Goal: Information Seeking & Learning: Find specific fact

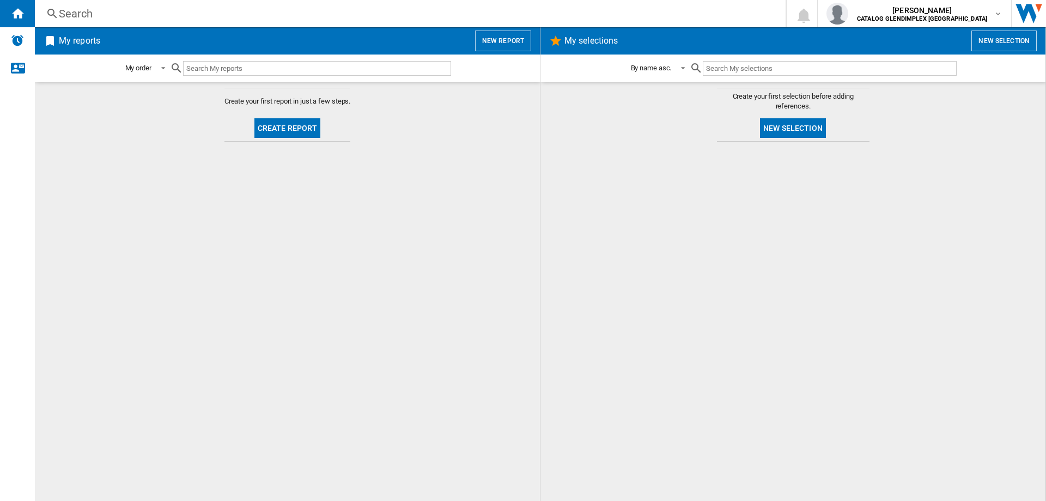
click at [86, 18] on div "Search" at bounding box center [408, 13] width 698 height 15
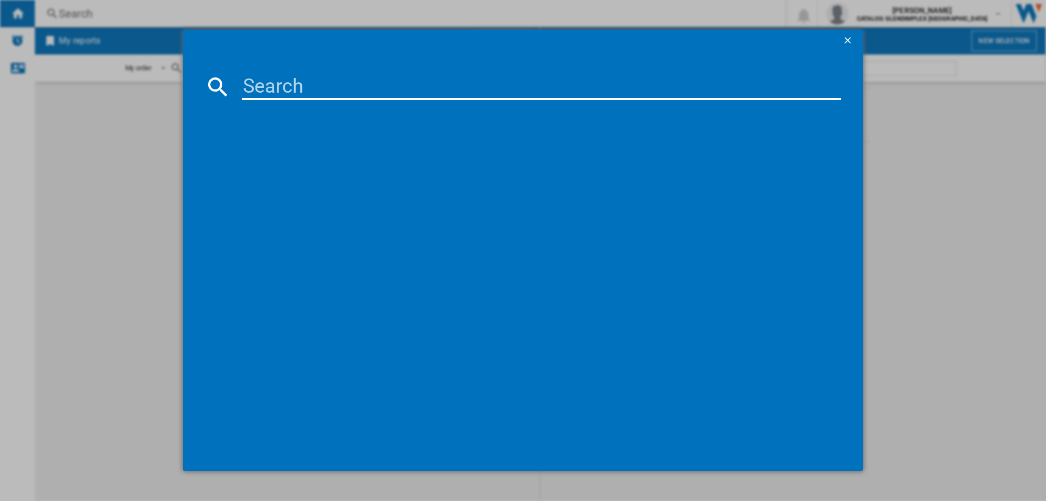
click at [348, 86] on input at bounding box center [541, 87] width 599 height 26
paste input "444411826"
type input "444411826"
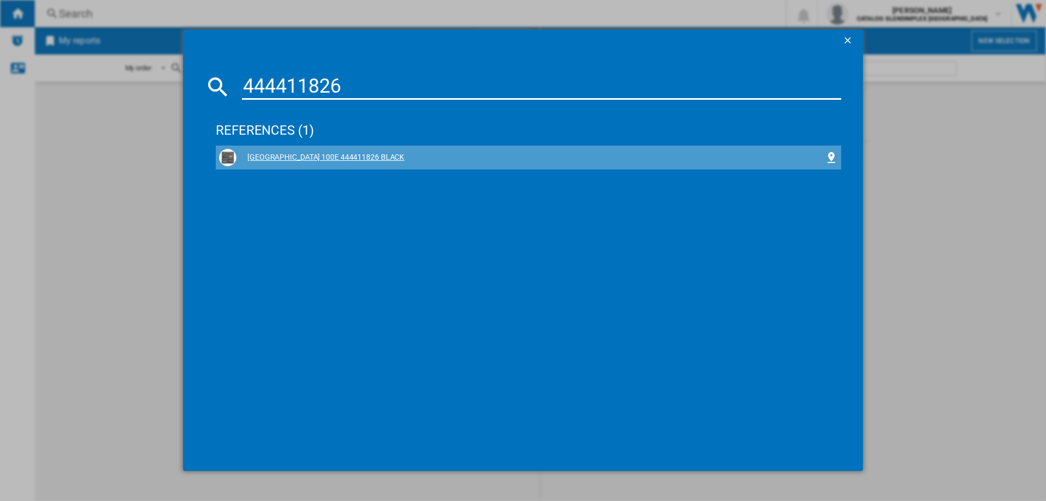
click at [345, 161] on div "[GEOGRAPHIC_DATA] 100E 444411826 BLACK" at bounding box center [530, 157] width 588 height 11
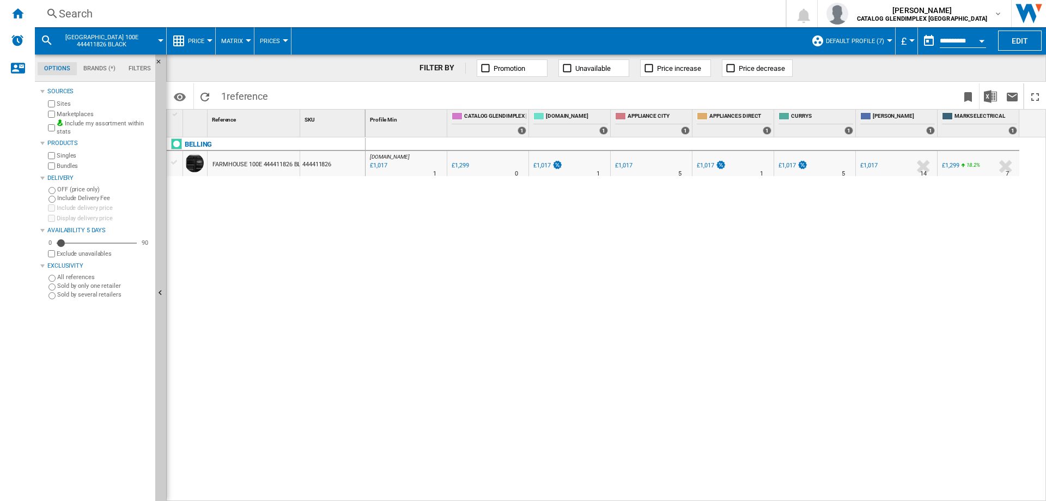
click at [77, 22] on div "Search Search 0 [PERSON_NAME] CATALOG GLENDIMPLEX [GEOGRAPHIC_DATA] CATALOG GLE…" at bounding box center [540, 13] width 1011 height 27
click at [74, 13] on div "Search" at bounding box center [408, 13] width 698 height 15
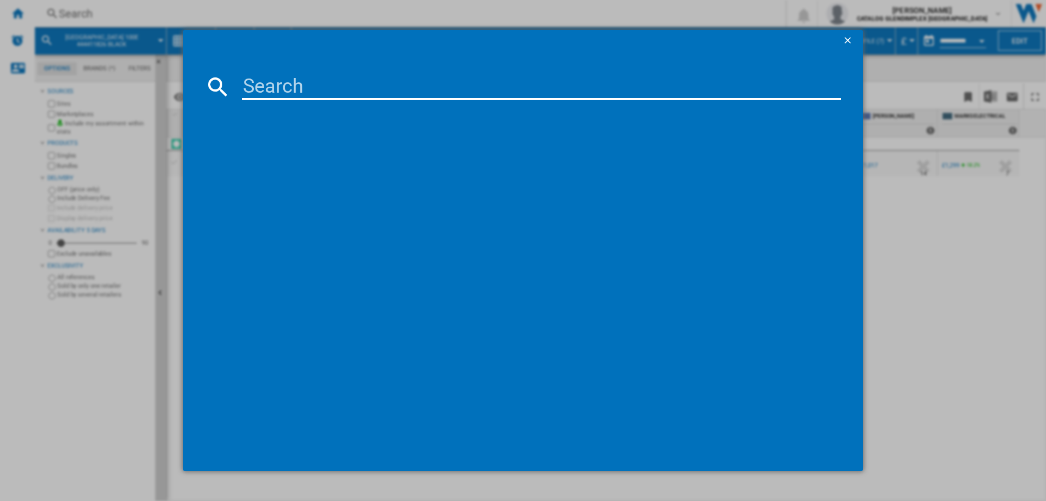
click at [277, 93] on input at bounding box center [541, 87] width 599 height 26
type input "444411804"
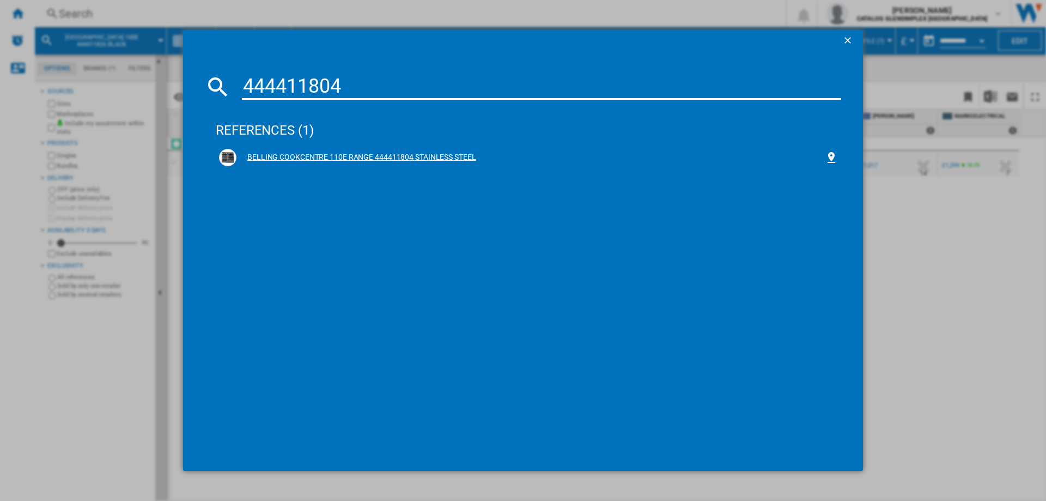
click at [394, 154] on div "BELLING COOKCENTRE 110E RANGE 444411804 STAINLESS STEEL" at bounding box center [530, 157] width 588 height 11
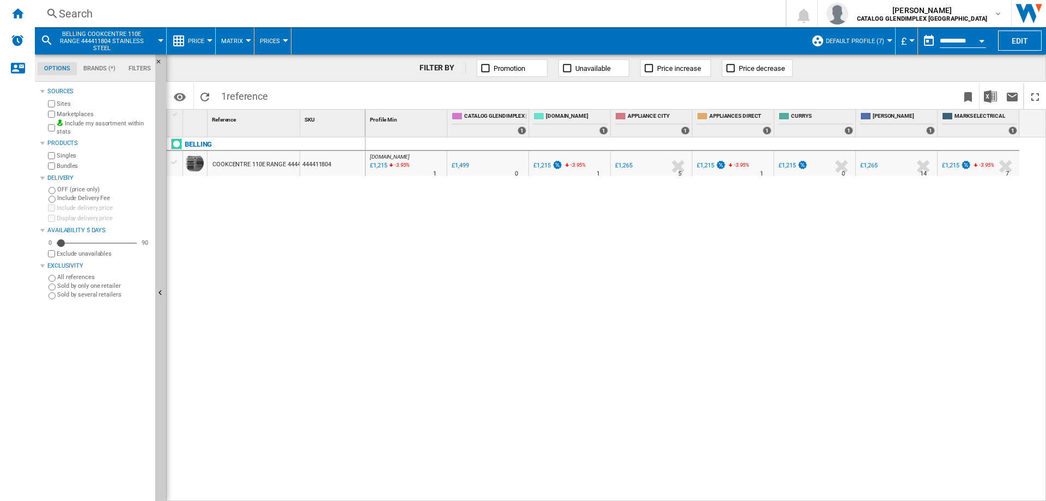
click at [71, 13] on div "Search" at bounding box center [408, 13] width 698 height 15
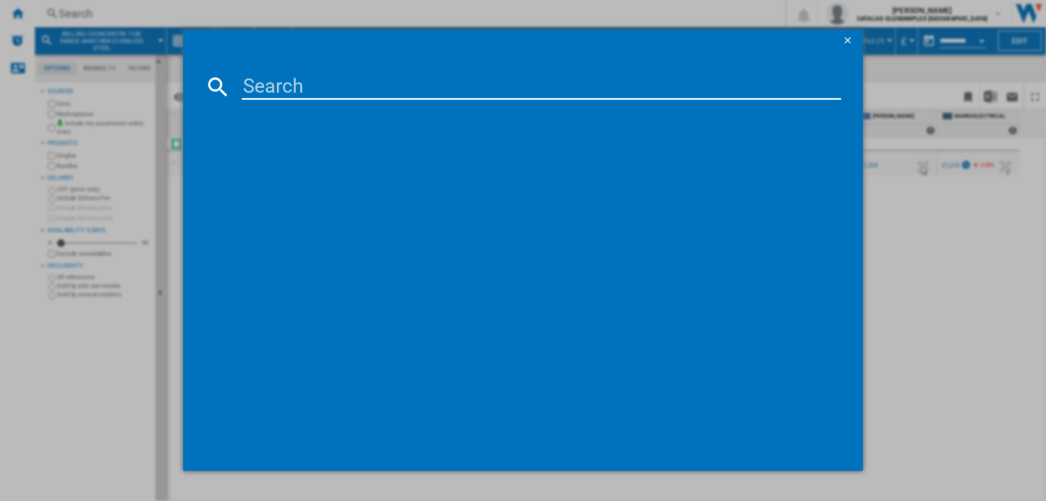
click at [288, 81] on input at bounding box center [541, 87] width 599 height 26
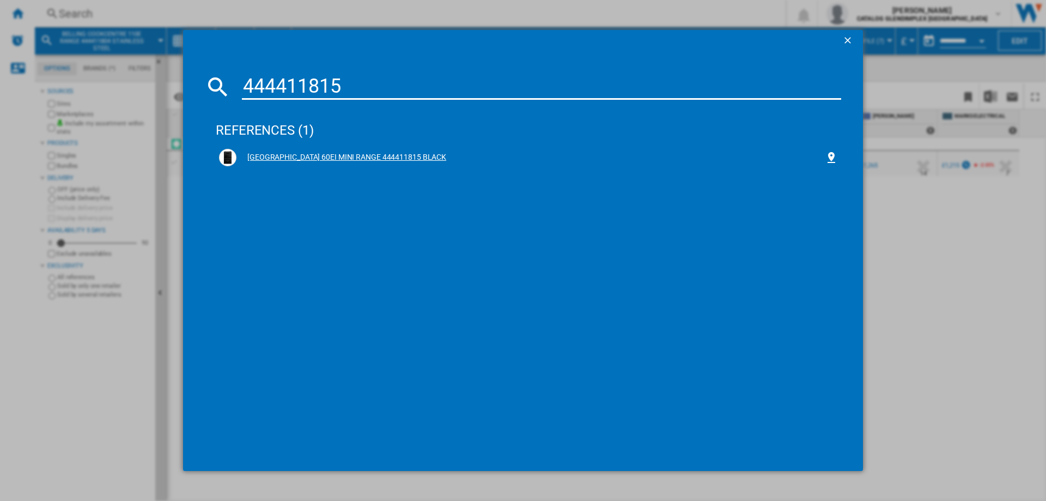
type input "444411815"
click at [380, 156] on div "BELLING FARMHOUSE 60EI MINI RANGE 444411815 BLACK" at bounding box center [530, 157] width 588 height 11
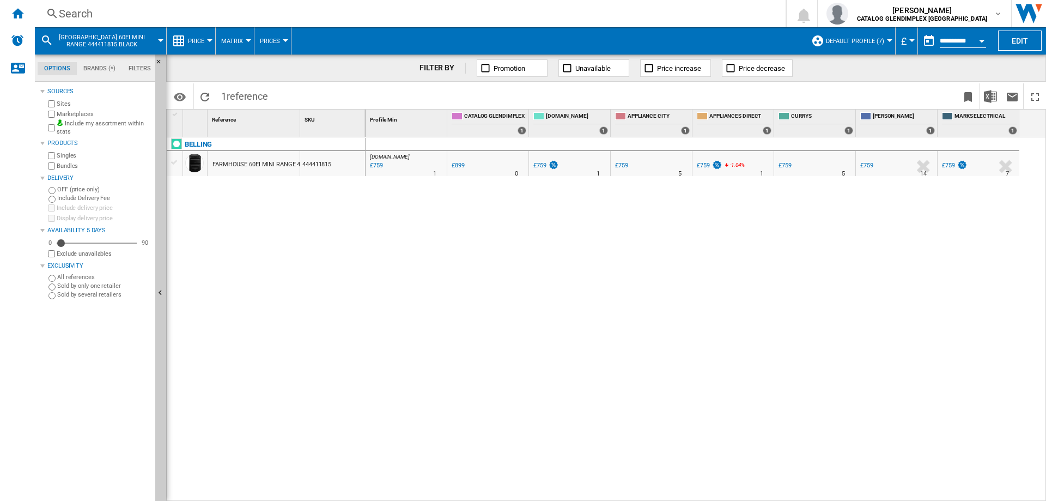
click at [70, 11] on div "Search" at bounding box center [408, 13] width 698 height 15
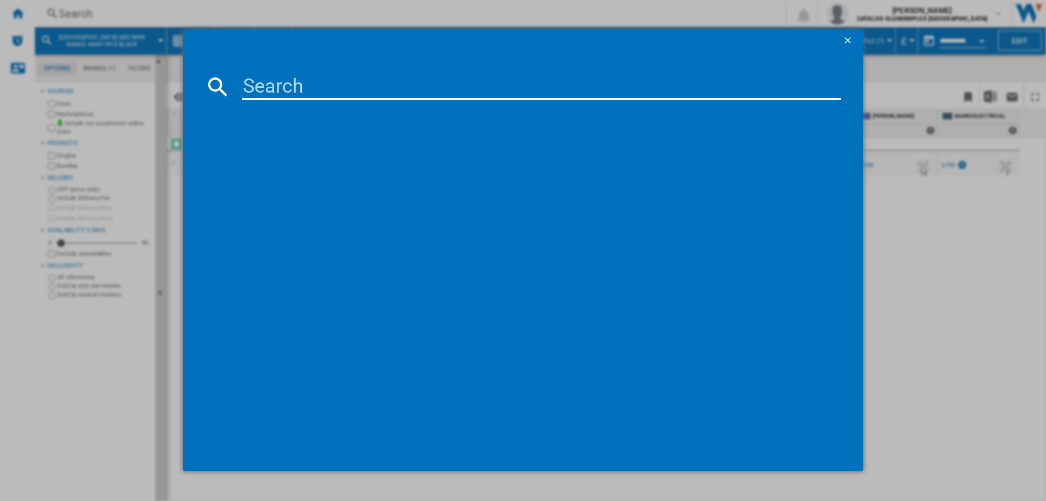
click at [341, 87] on input at bounding box center [541, 87] width 599 height 26
type input "444444773"
click at [345, 156] on div "BELLING BI602FP STAINLESS STEEL" at bounding box center [530, 157] width 588 height 11
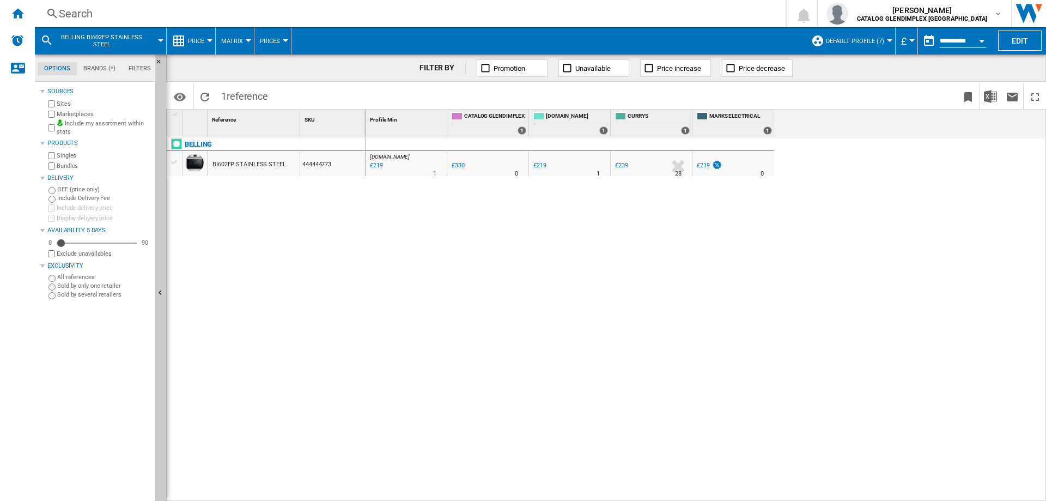
click at [80, 15] on div "Search" at bounding box center [408, 13] width 698 height 15
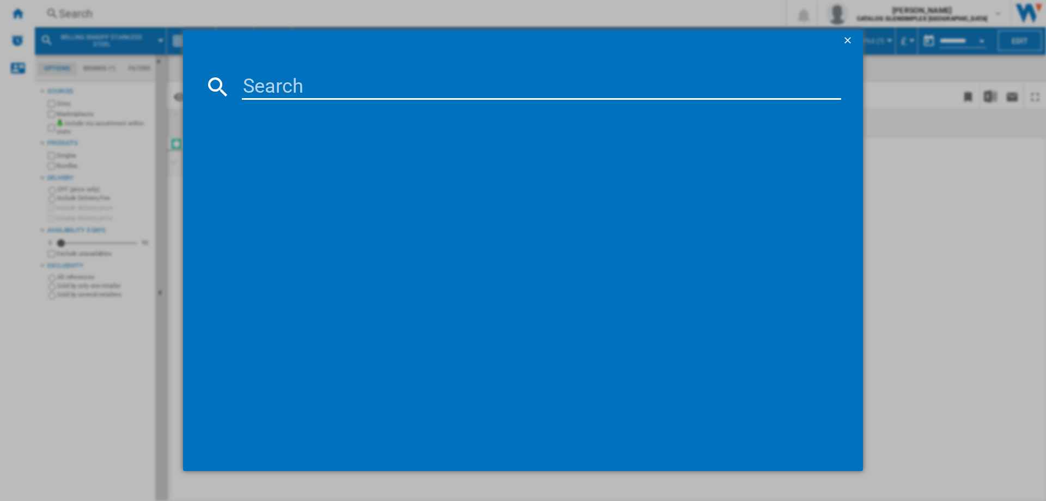
click at [269, 90] on input at bounding box center [541, 87] width 599 height 26
type input "444411794"
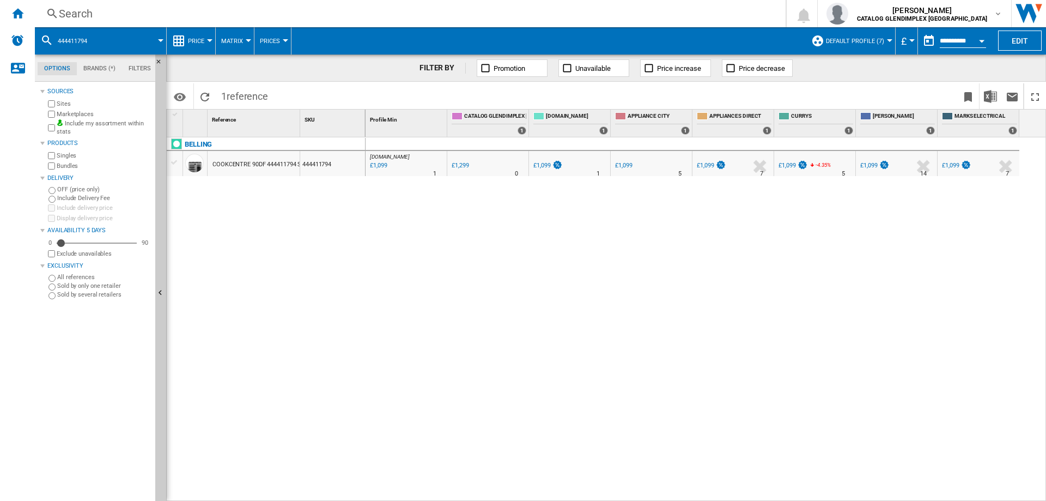
click at [76, 9] on div "Search" at bounding box center [408, 13] width 698 height 15
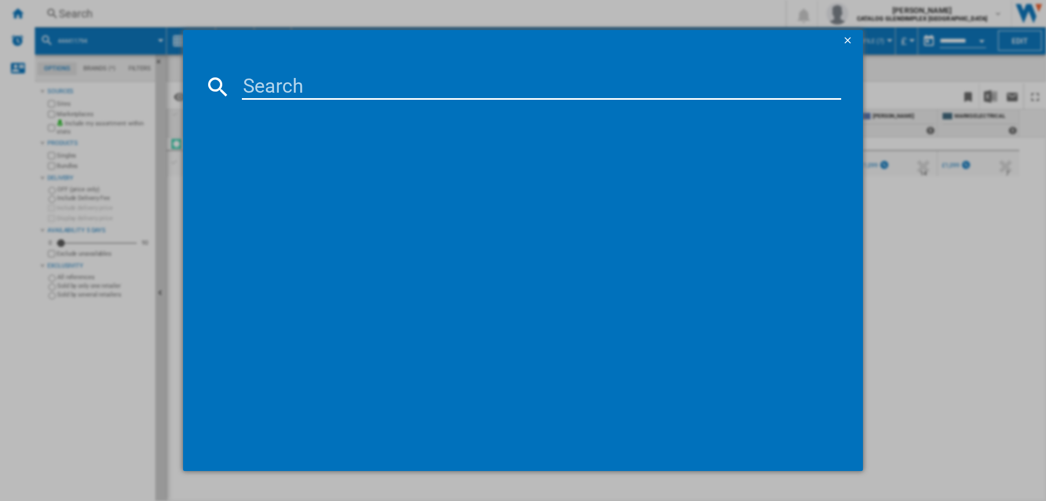
click at [259, 84] on input at bounding box center [541, 87] width 599 height 26
type input "444411798"
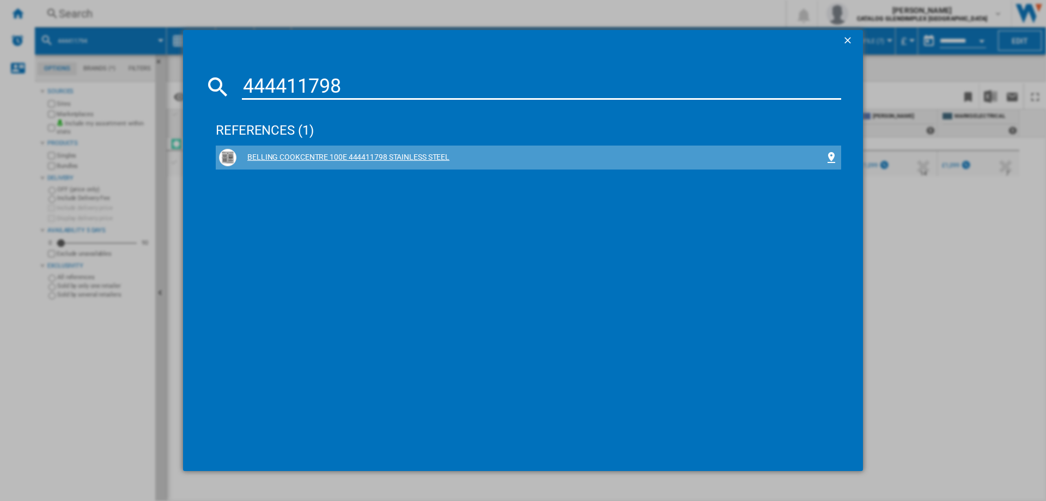
click at [415, 153] on div "BELLING COOKCENTRE 100E 444411798 STAINLESS STEEL" at bounding box center [530, 157] width 588 height 11
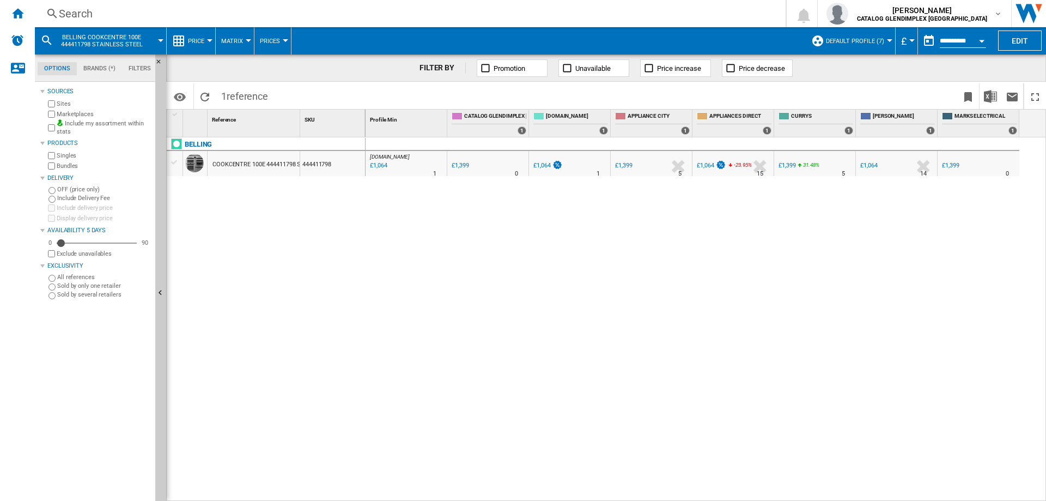
click at [78, 13] on div "Search" at bounding box center [408, 13] width 698 height 15
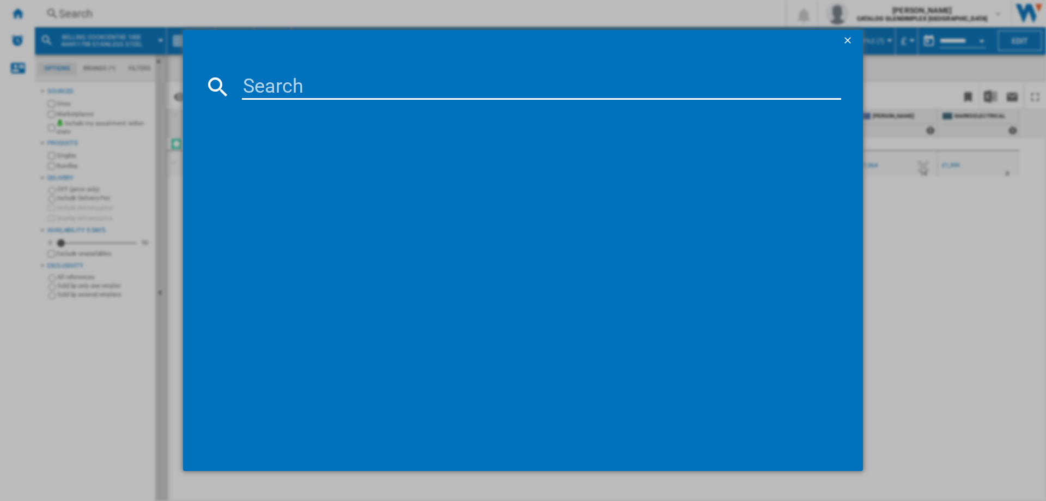
click at [290, 90] on input at bounding box center [541, 87] width 599 height 26
type input "444411843"
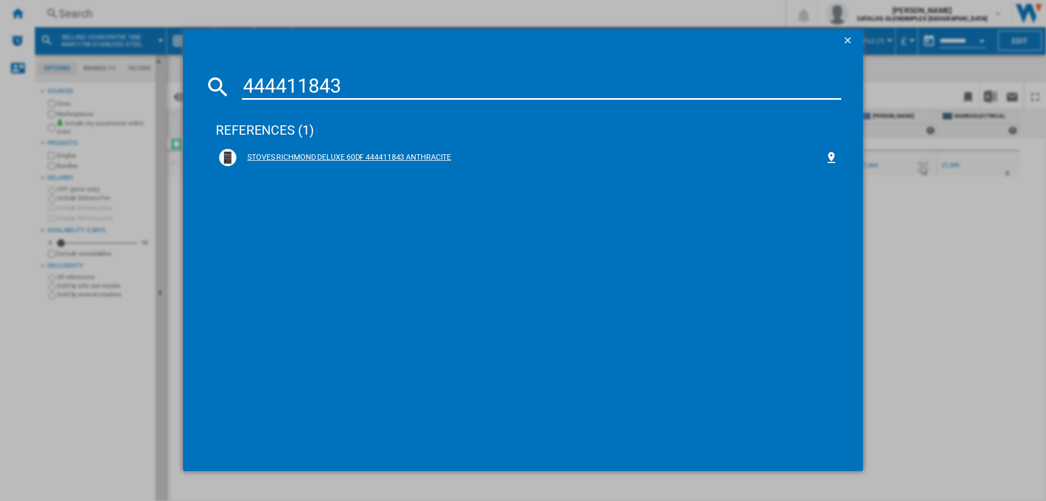
click at [387, 155] on div "STOVES RICHMOND DELUXE 60DF 444411843 ANTHRACITE" at bounding box center [530, 157] width 588 height 11
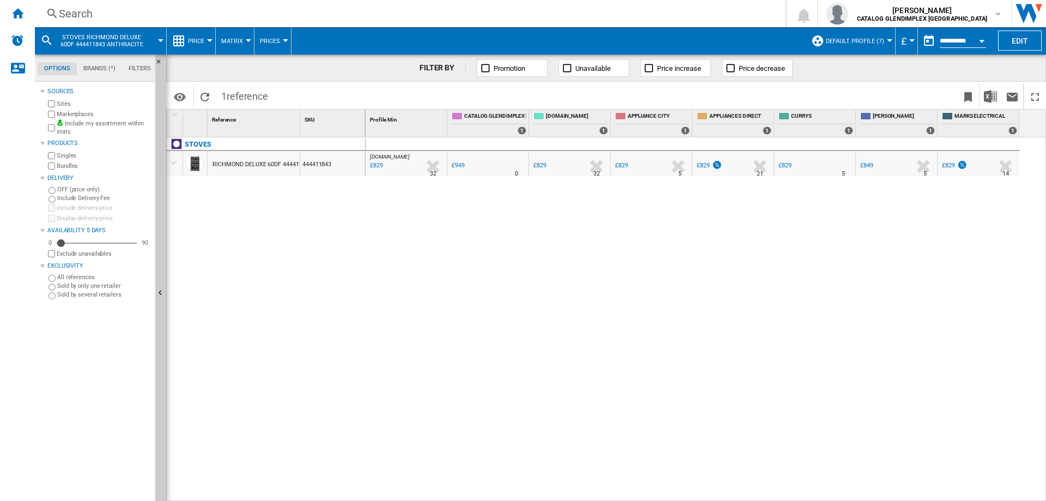
click at [73, 12] on div "Search" at bounding box center [408, 13] width 698 height 15
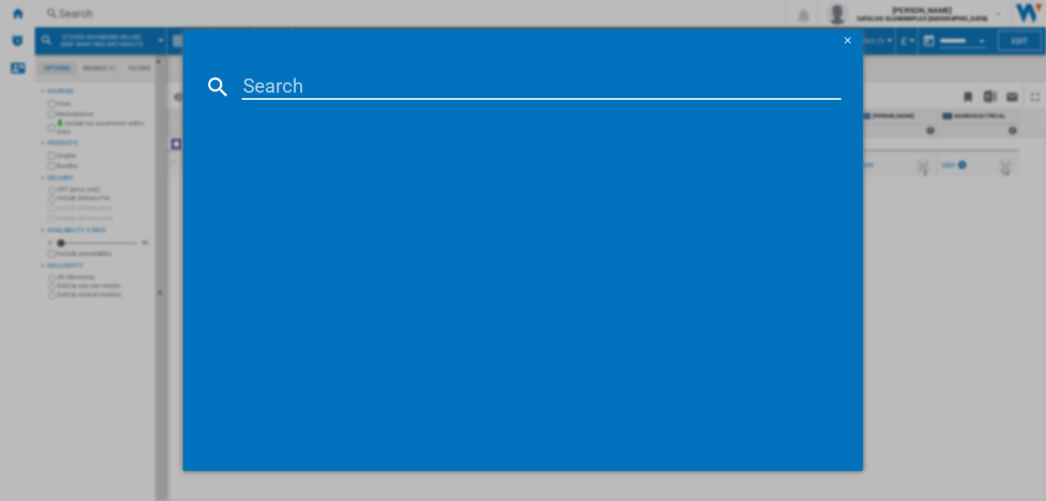
click at [285, 86] on input at bounding box center [541, 87] width 599 height 26
type input "444411823"
click at [360, 158] on div "BELLING FARMHOUSE 90EI 444411823 BLACK" at bounding box center [530, 157] width 588 height 11
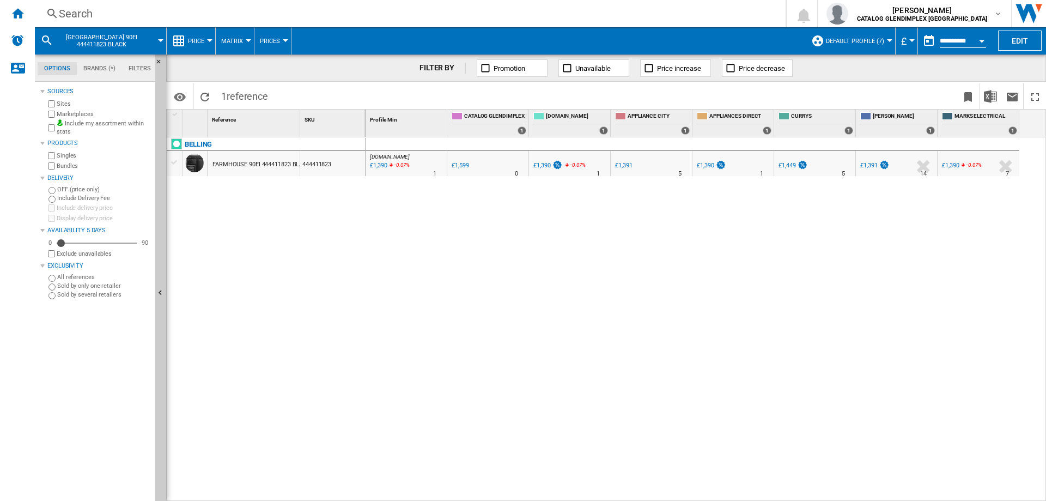
click at [65, 12] on div "Search" at bounding box center [408, 13] width 698 height 15
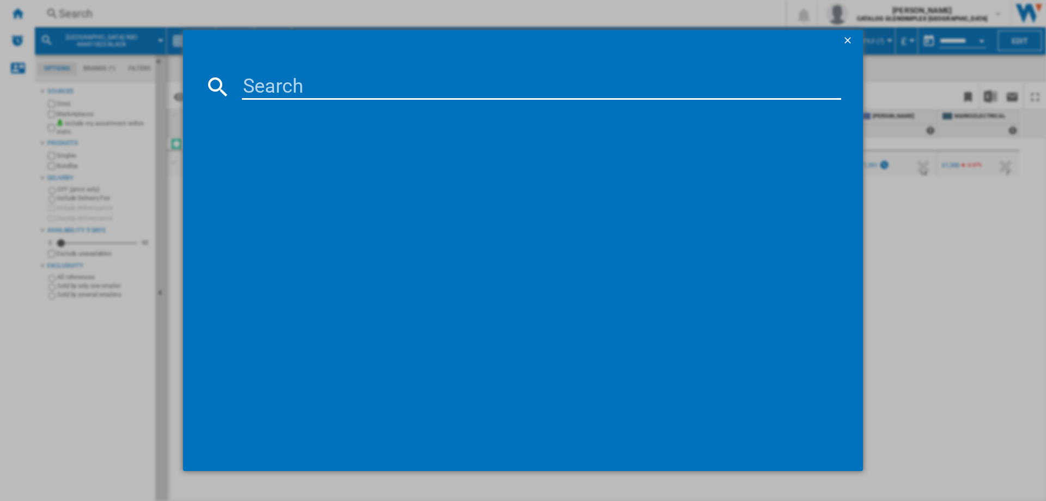
click at [273, 93] on input at bounding box center [541, 87] width 599 height 26
click at [274, 87] on input at bounding box center [541, 87] width 599 height 26
type input "444411844"
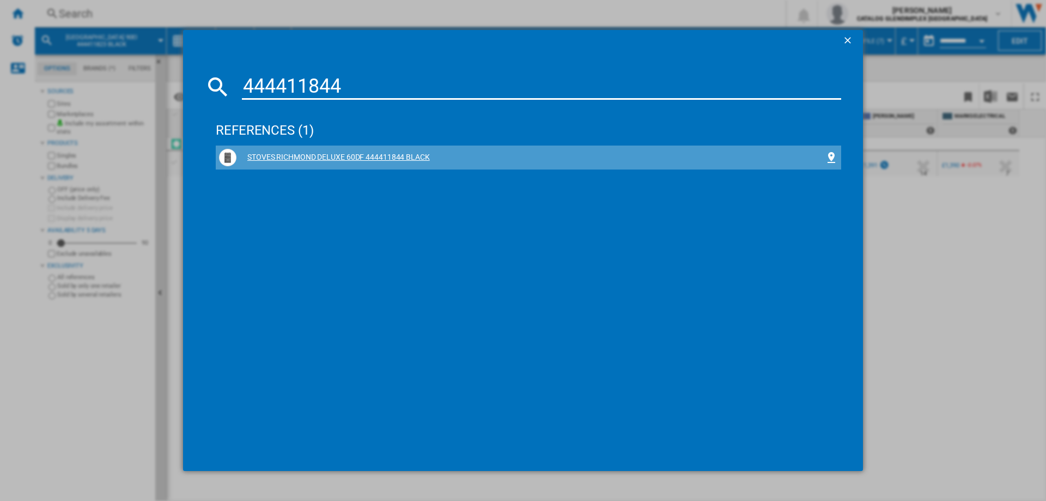
click at [307, 147] on div "STOVES RICHMOND DELUXE 60DF 444411844 BLACK" at bounding box center [528, 157] width 625 height 24
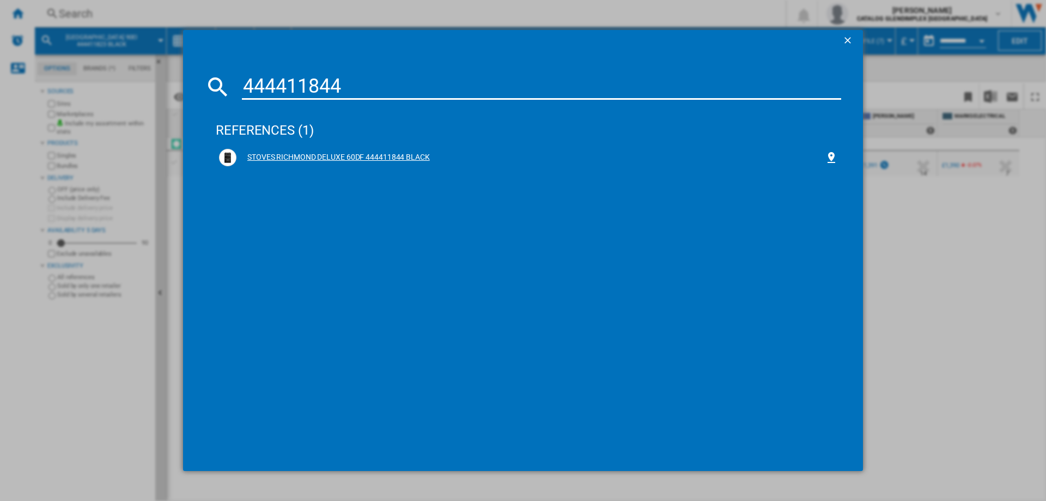
click at [406, 155] on div "STOVES RICHMOND DELUXE 60DF 444411844 BLACK" at bounding box center [530, 157] width 588 height 11
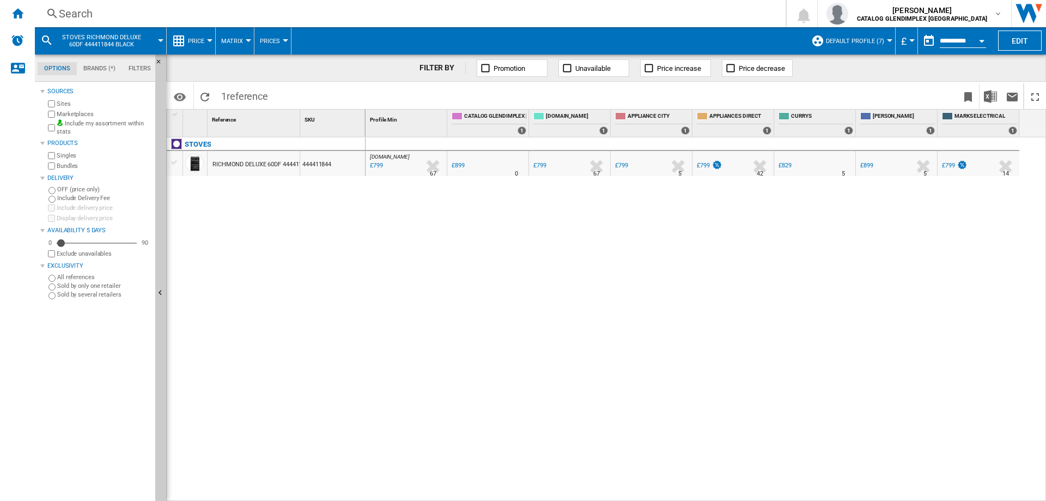
click at [68, 15] on div "Search" at bounding box center [408, 13] width 698 height 15
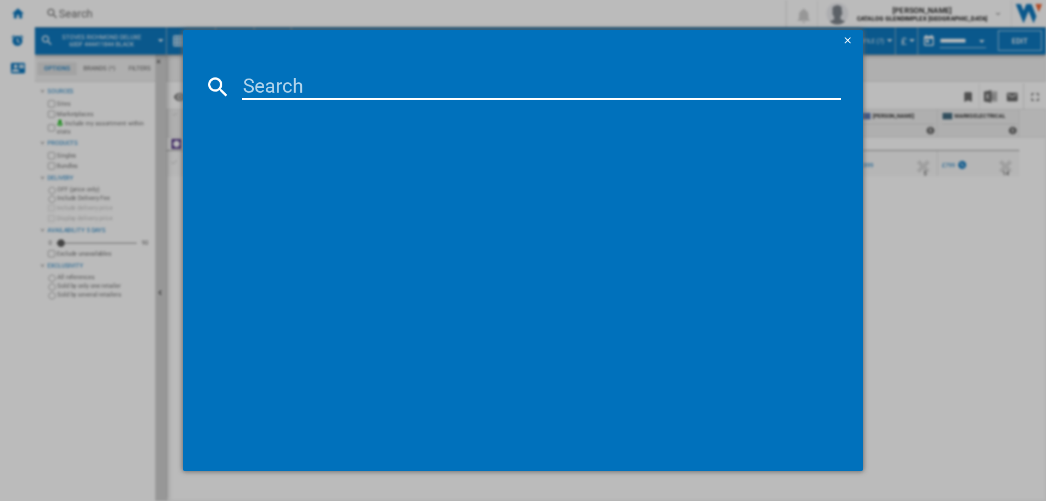
click at [315, 90] on input at bounding box center [541, 87] width 599 height 26
type input "444411800"
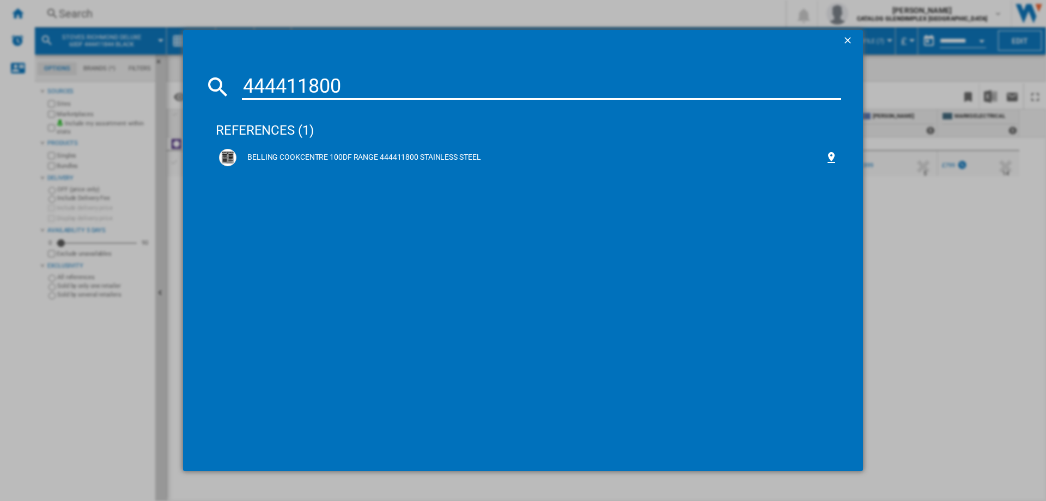
drag, startPoint x: 426, startPoint y: 160, endPoint x: 285, endPoint y: 498, distance: 366.5
click at [426, 160] on div "BELLING COOKCENTRE 100DF RANGE 444411800 STAINLESS STEEL" at bounding box center [530, 157] width 588 height 11
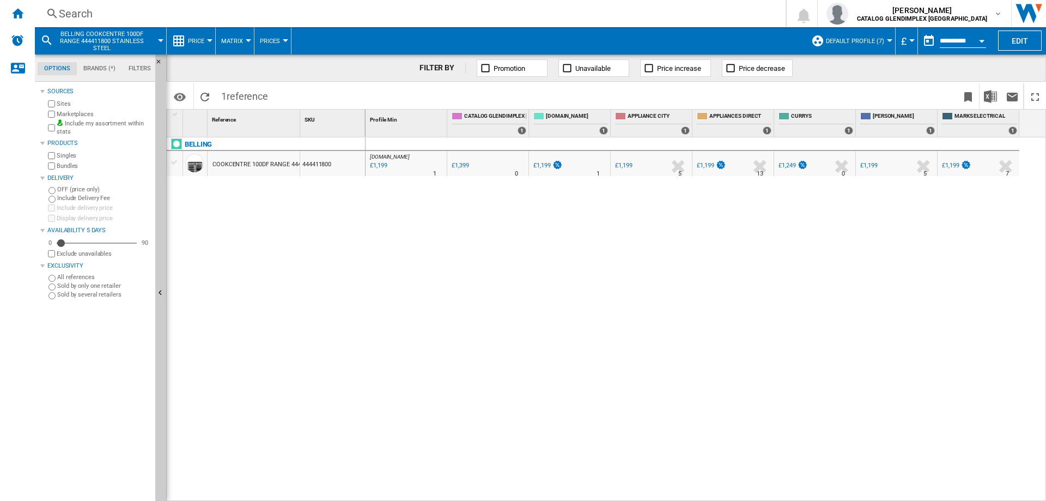
click at [82, 7] on div "Search" at bounding box center [408, 13] width 698 height 15
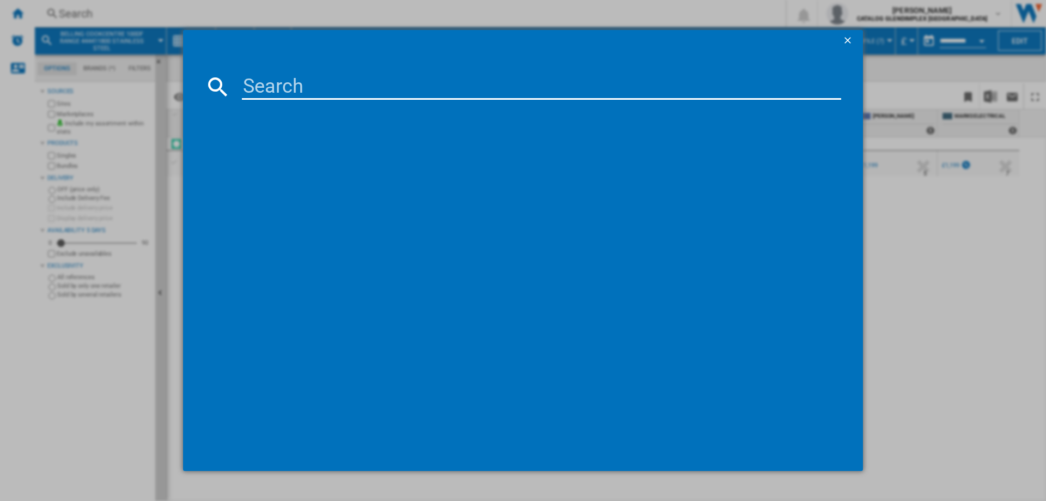
click at [338, 95] on input at bounding box center [541, 87] width 599 height 26
type input "444411838"
click at [331, 157] on div "BELLING FARMHOUSE 110DF 444411838 BLACK" at bounding box center [530, 157] width 588 height 11
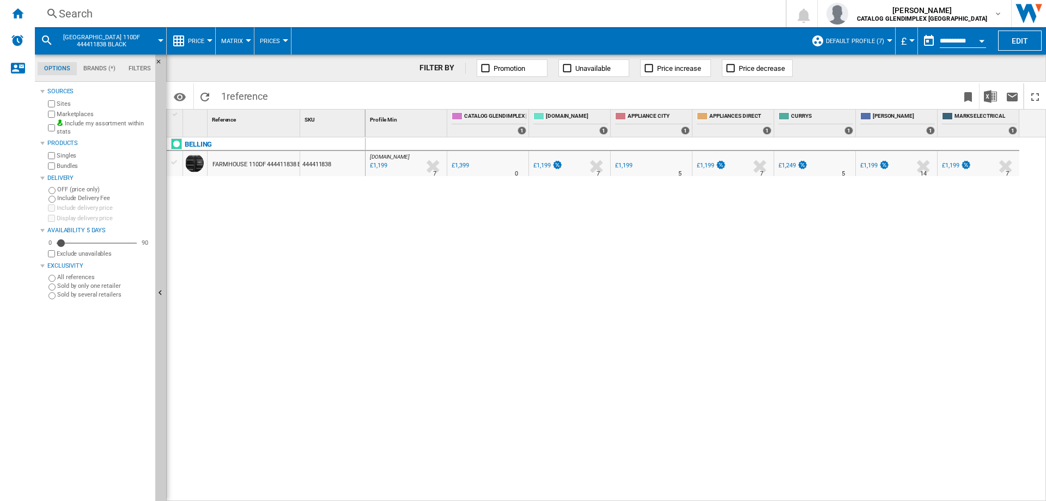
click at [67, 8] on div "Search" at bounding box center [408, 13] width 698 height 15
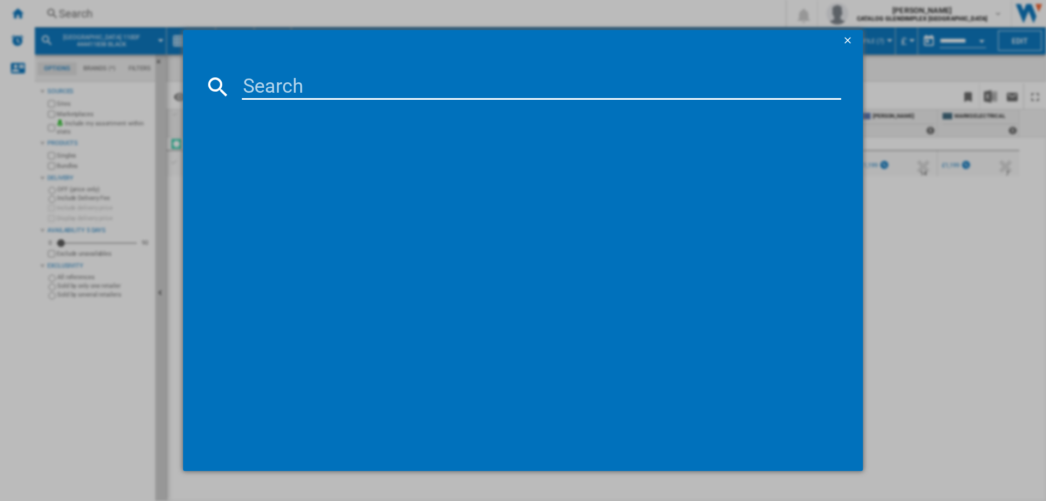
click at [257, 76] on input at bounding box center [541, 87] width 599 height 26
type input "444411822"
click at [327, 163] on div "BELLING FARMHOUSE 90EI 444411822 ANTHRACITE" at bounding box center [528, 157] width 619 height 17
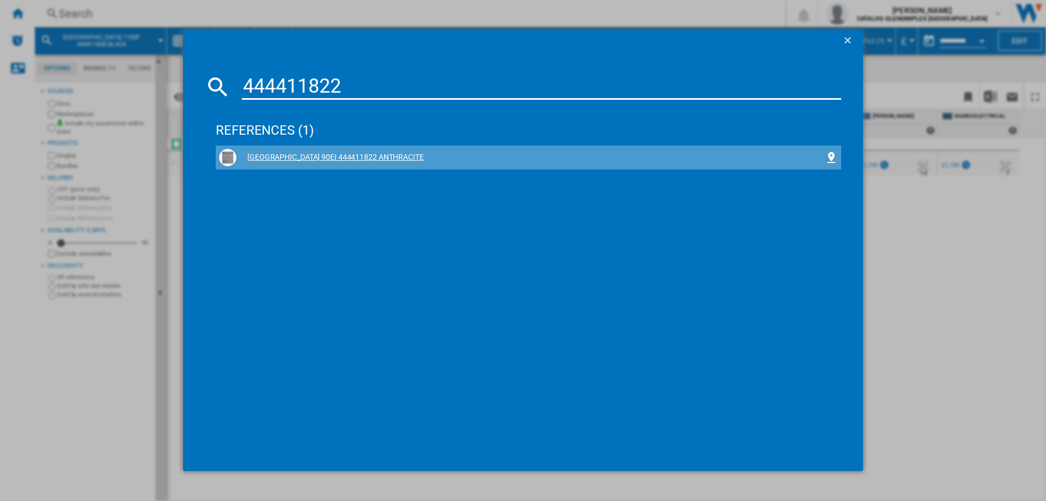
drag, startPoint x: 334, startPoint y: 155, endPoint x: 339, endPoint y: 158, distance: 6.4
click at [335, 155] on div "BELLING FARMHOUSE 90EI 444411822 ANTHRACITE" at bounding box center [530, 157] width 588 height 11
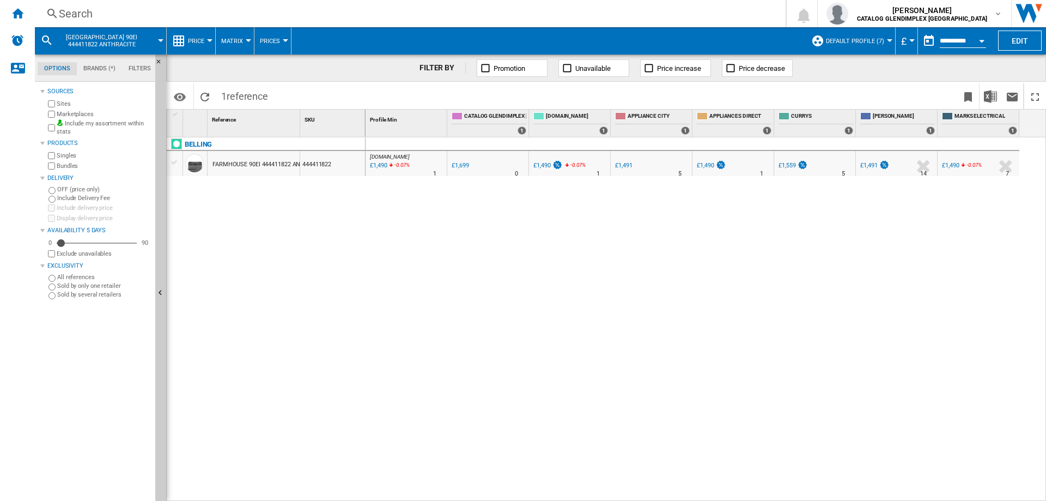
click at [87, 16] on div "Search" at bounding box center [408, 13] width 698 height 15
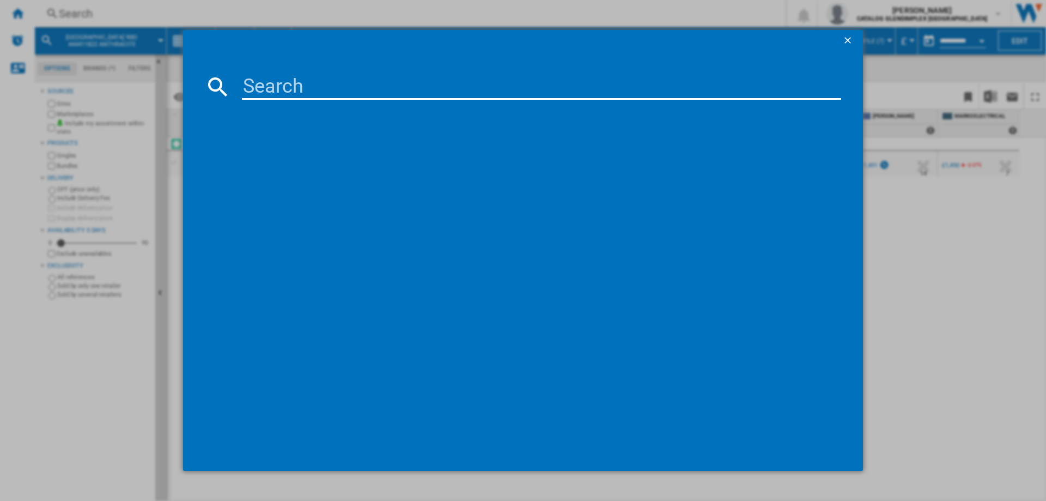
click at [255, 83] on input at bounding box center [541, 87] width 599 height 26
type input "444411832"
click at [368, 156] on div "BELLING FARMHOUSE 100EI 444411832 BLACK" at bounding box center [530, 157] width 588 height 11
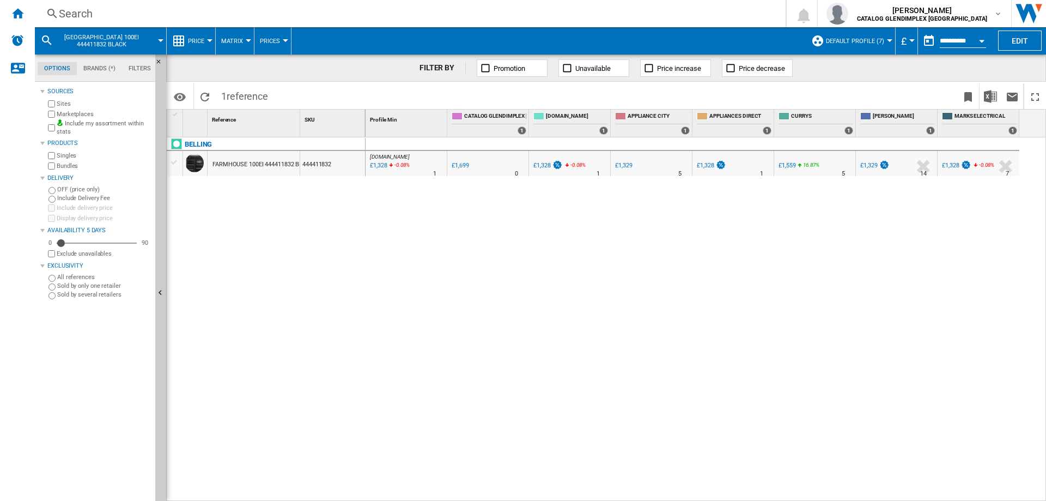
click at [73, 13] on div "Search" at bounding box center [408, 13] width 698 height 15
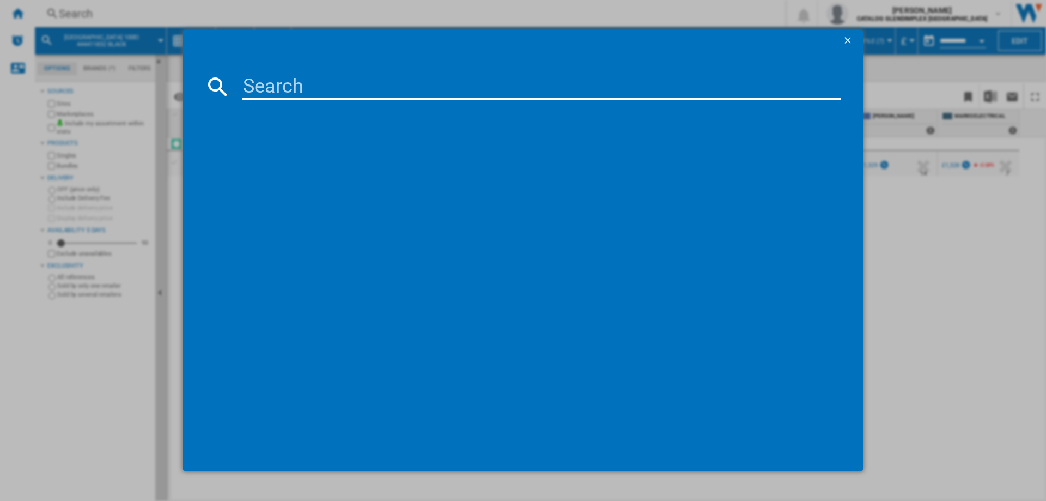
click at [307, 76] on input at bounding box center [541, 87] width 599 height 26
type input "444411796"
click at [340, 164] on div "BELLING COOKCENTRE 90EI RANGE STAINLESS STEEL" at bounding box center [528, 157] width 619 height 17
click at [352, 153] on div "BELLING COOKCENTRE 90EI RANGE STAINLESS STEEL" at bounding box center [530, 157] width 588 height 11
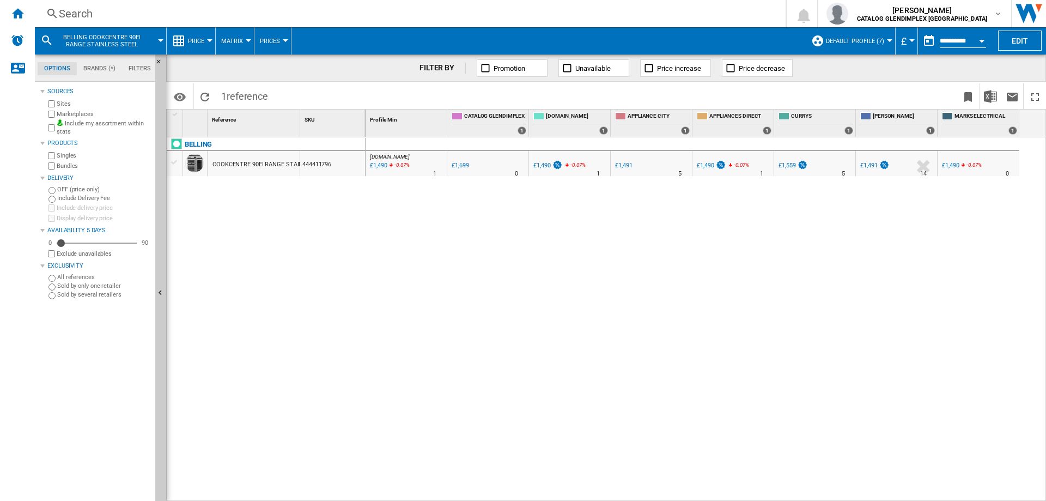
click at [72, 12] on div "Search" at bounding box center [408, 13] width 698 height 15
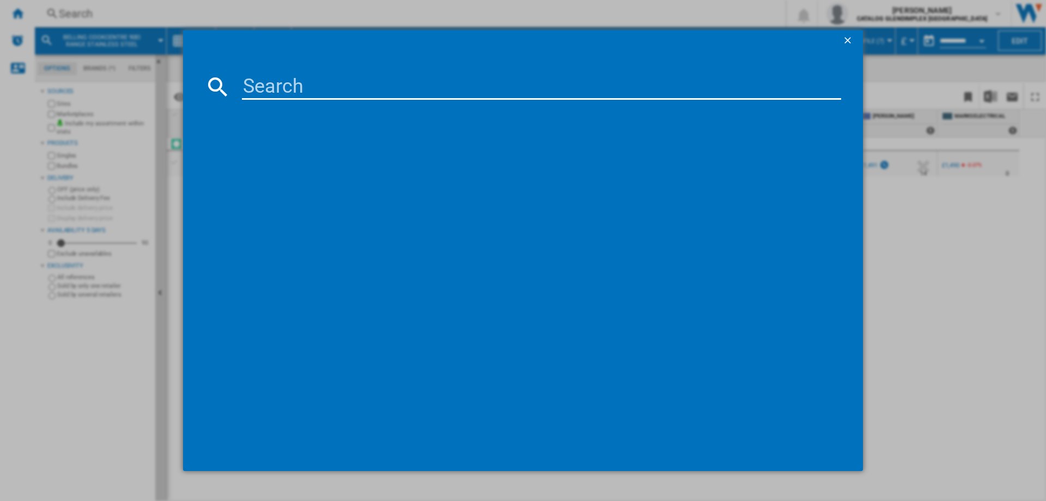
click at [347, 93] on input at bounding box center [541, 87] width 599 height 26
type input "444411824"
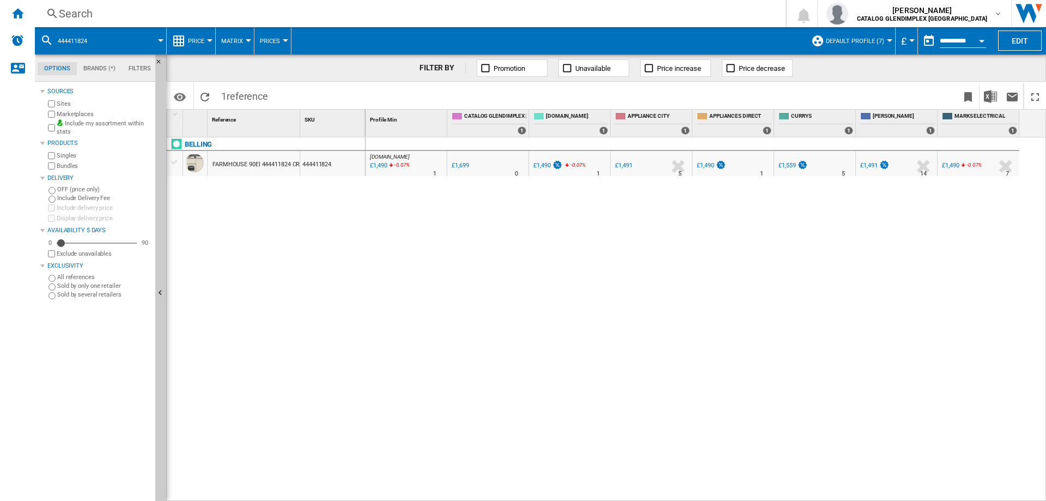
click at [72, 18] on div "Search" at bounding box center [408, 13] width 698 height 15
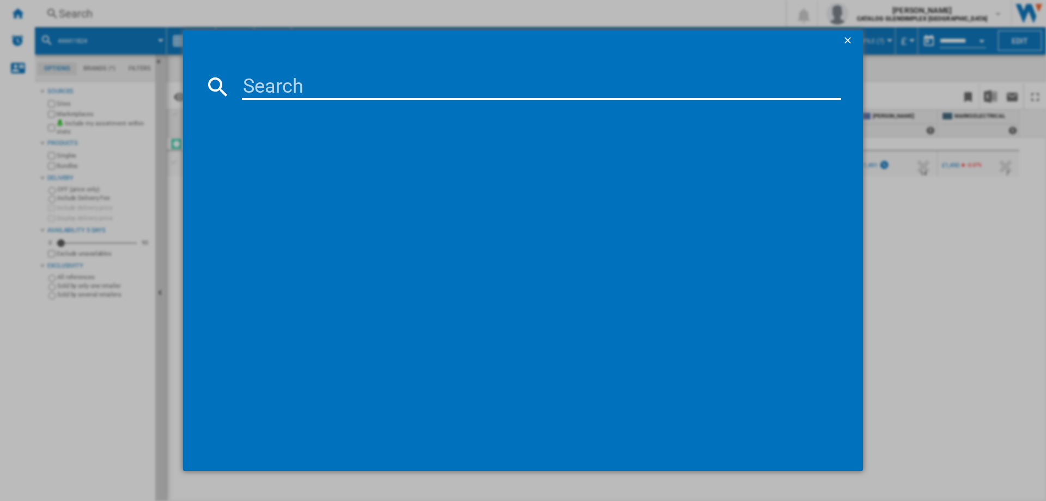
click at [260, 76] on input at bounding box center [541, 87] width 599 height 26
type input "444411820"
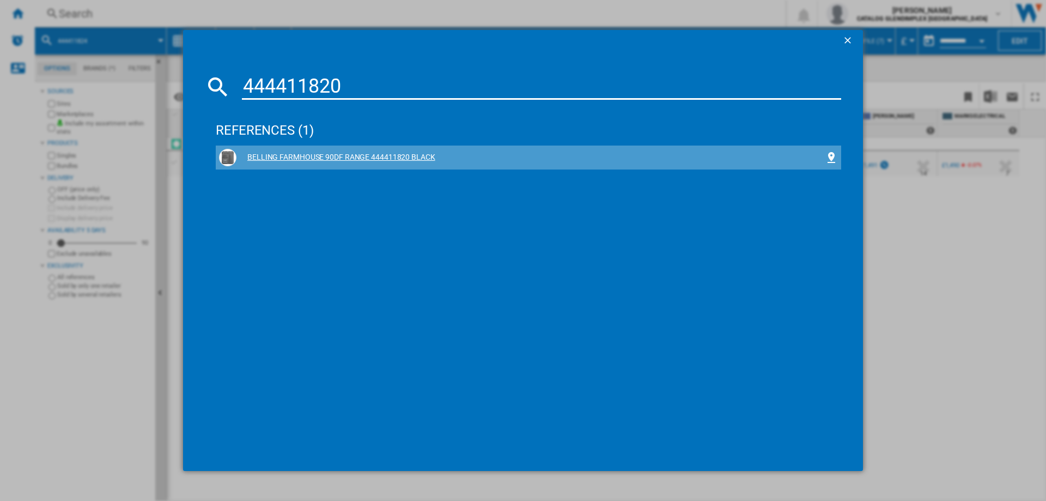
click at [392, 159] on div "BELLING FARMHOUSE 90DF RANGE 444411820 BLACK" at bounding box center [530, 157] width 588 height 11
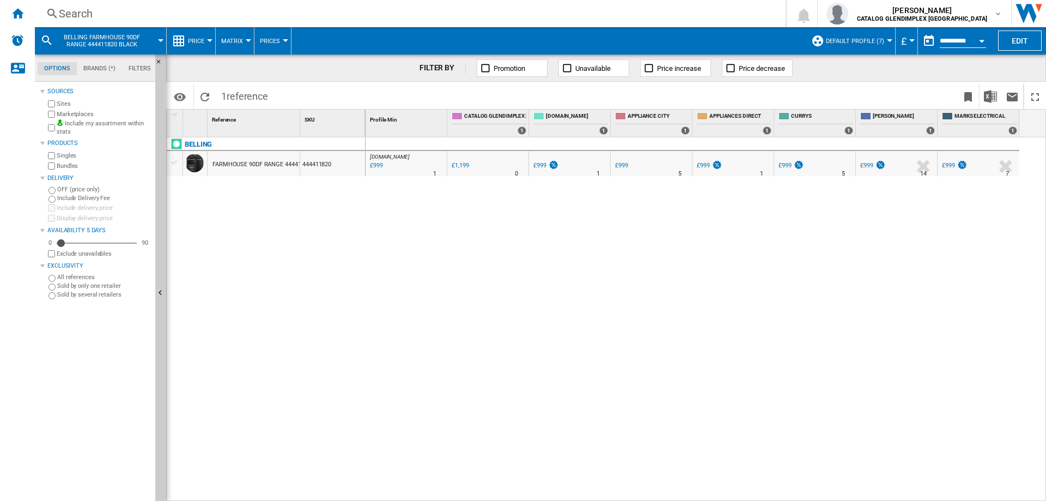
click at [84, 8] on div "Search" at bounding box center [408, 13] width 698 height 15
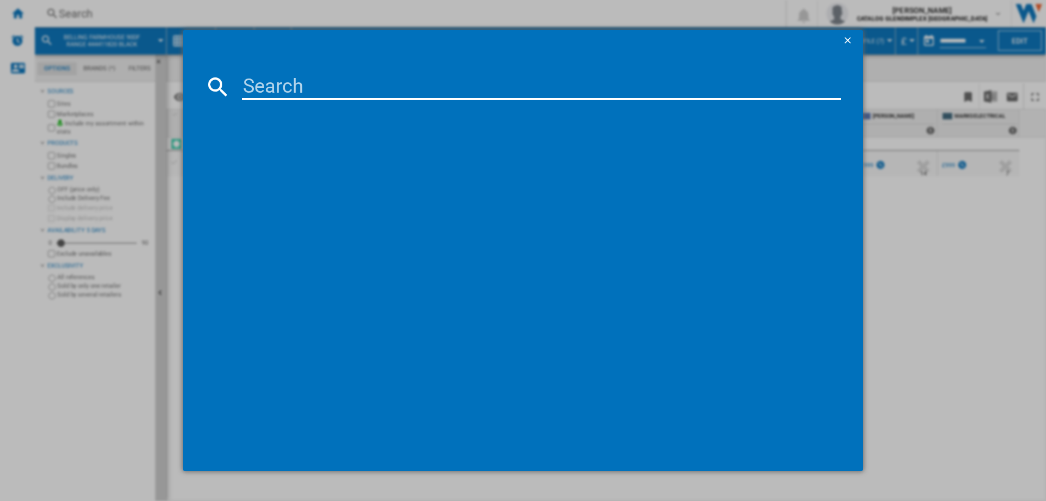
click at [277, 93] on input at bounding box center [541, 87] width 599 height 26
type input "444411846"
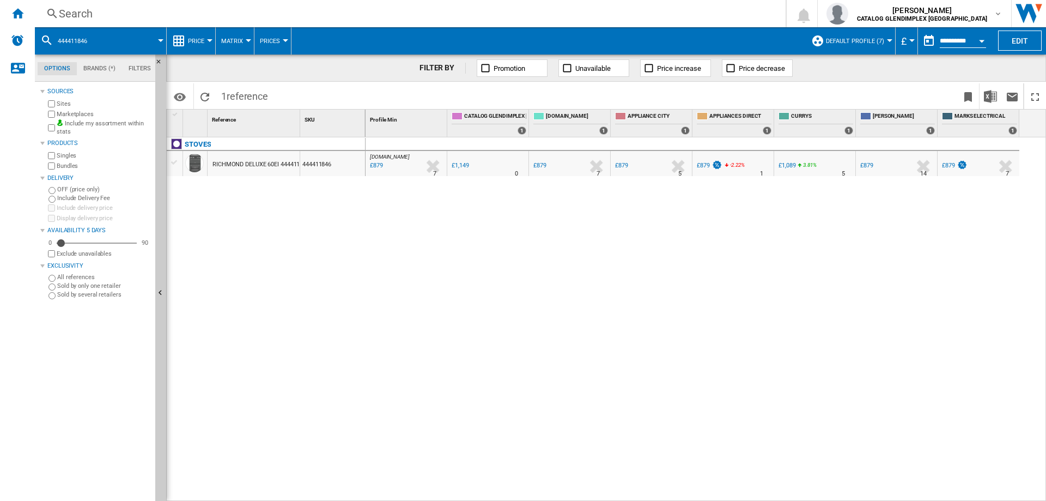
click at [84, 17] on div "Search" at bounding box center [408, 13] width 698 height 15
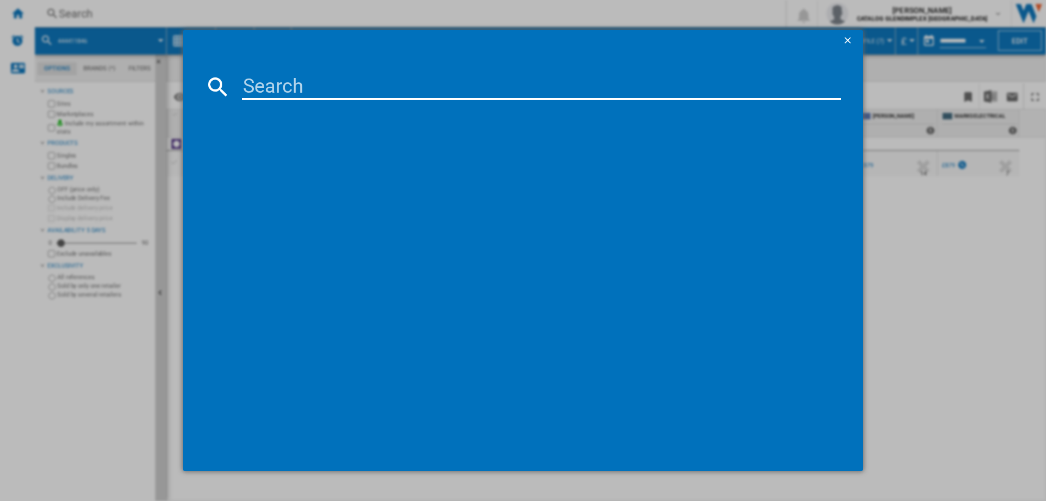
click at [328, 76] on input at bounding box center [541, 87] width 599 height 26
type input "444411847"
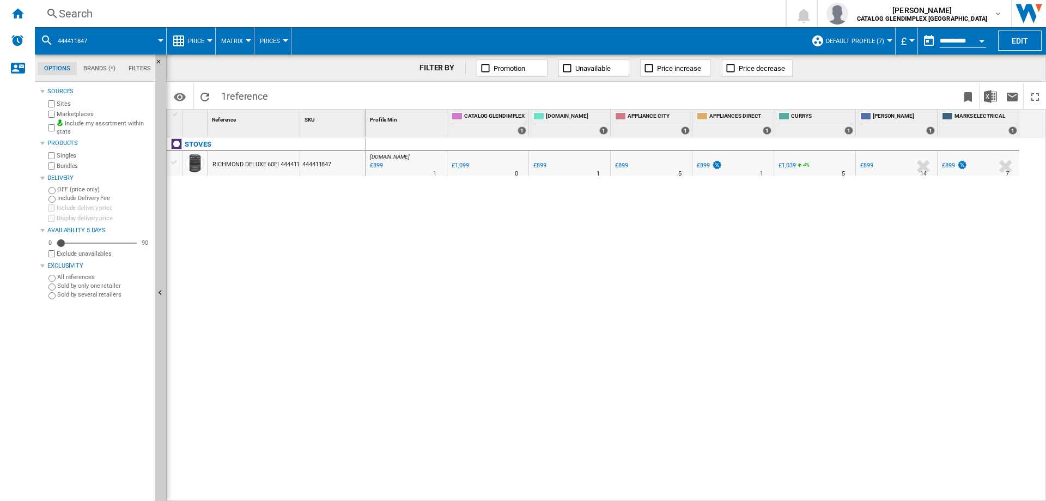
click at [84, 14] on div "Search" at bounding box center [408, 13] width 698 height 15
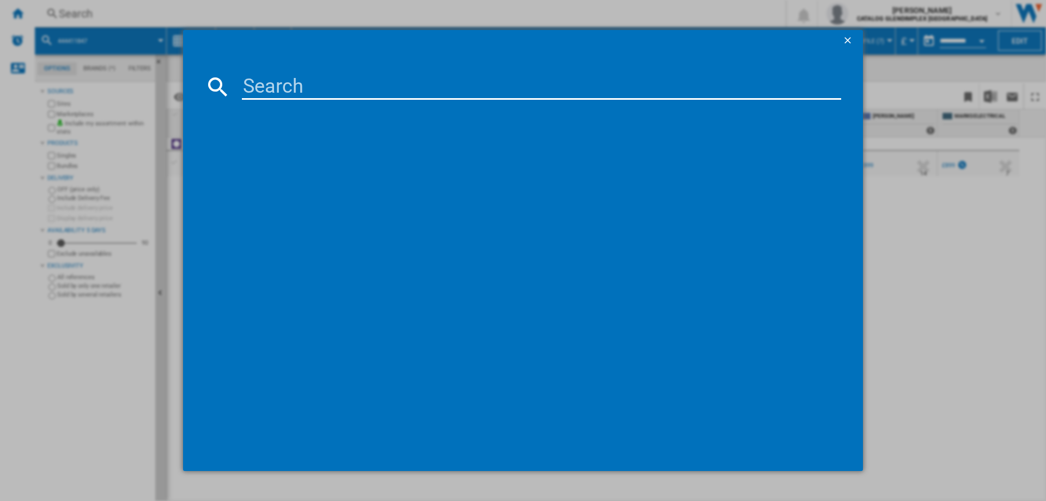
click at [255, 78] on input at bounding box center [541, 87] width 599 height 26
type input "444411829"
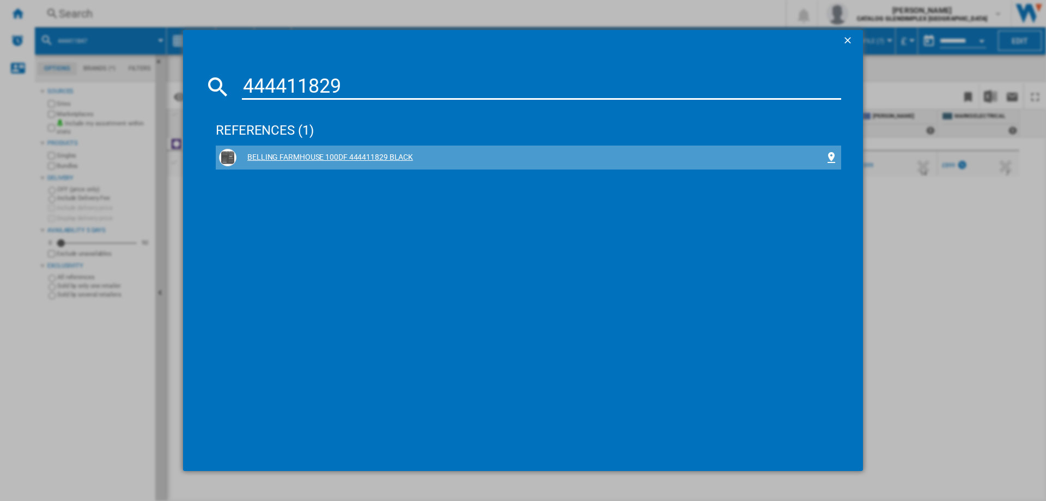
click at [401, 158] on div "BELLING FARMHOUSE 100DF 444411829 BLACK" at bounding box center [530, 157] width 588 height 11
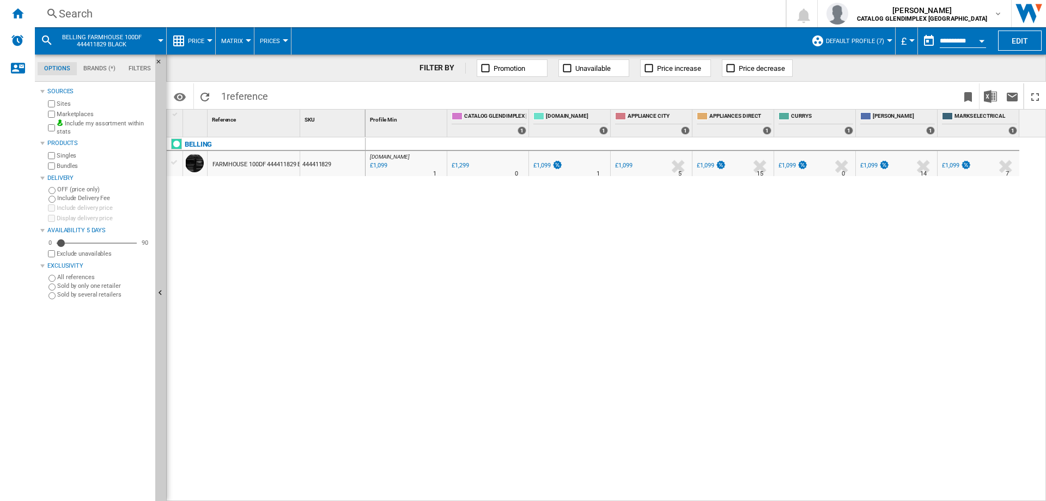
click at [78, 9] on div "Search" at bounding box center [408, 13] width 698 height 15
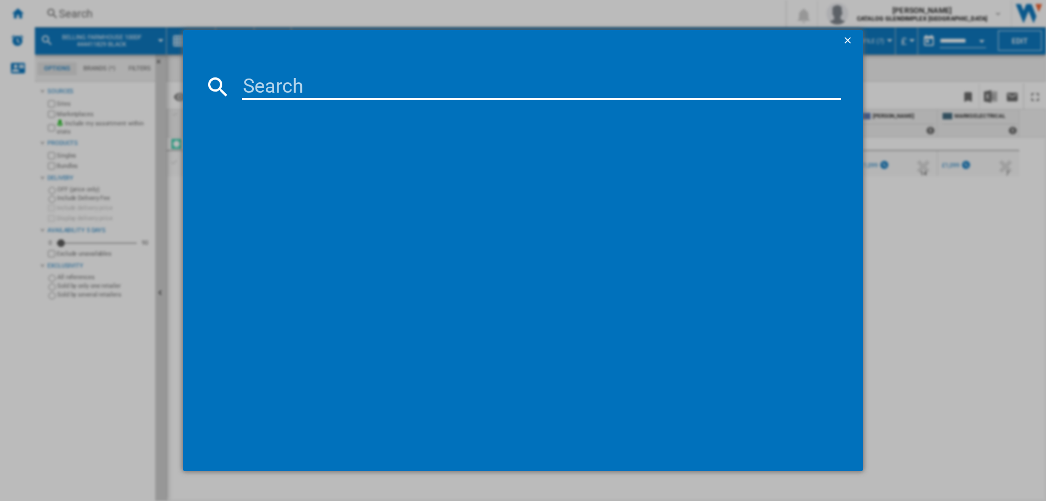
click at [271, 85] on input at bounding box center [541, 87] width 599 height 26
type input "444411819"
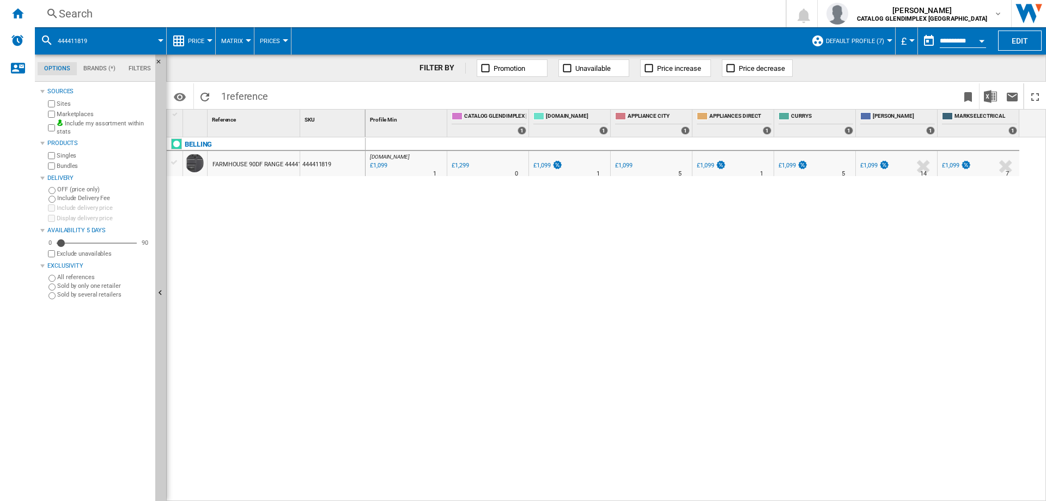
click at [90, 15] on div "Search" at bounding box center [408, 13] width 698 height 15
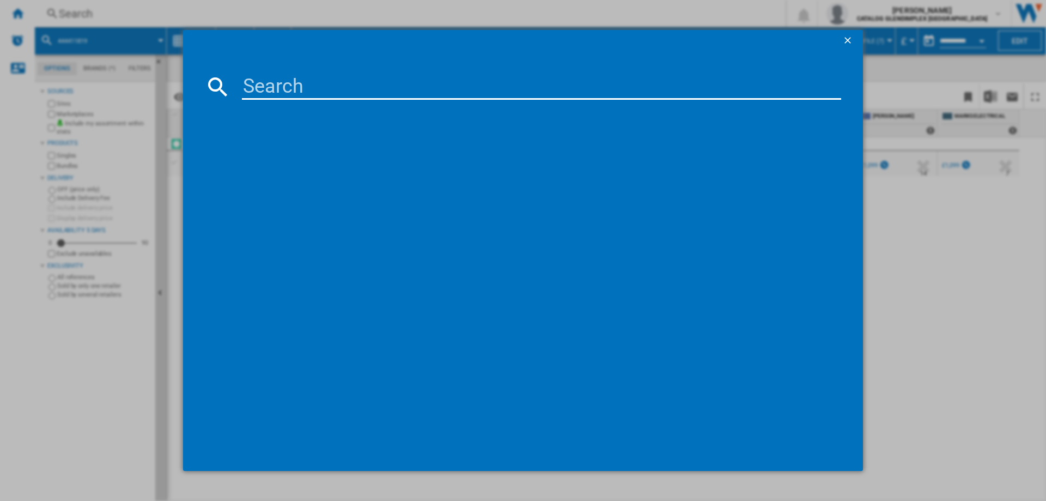
click at [260, 81] on input at bounding box center [541, 87] width 599 height 26
type input "444411821"
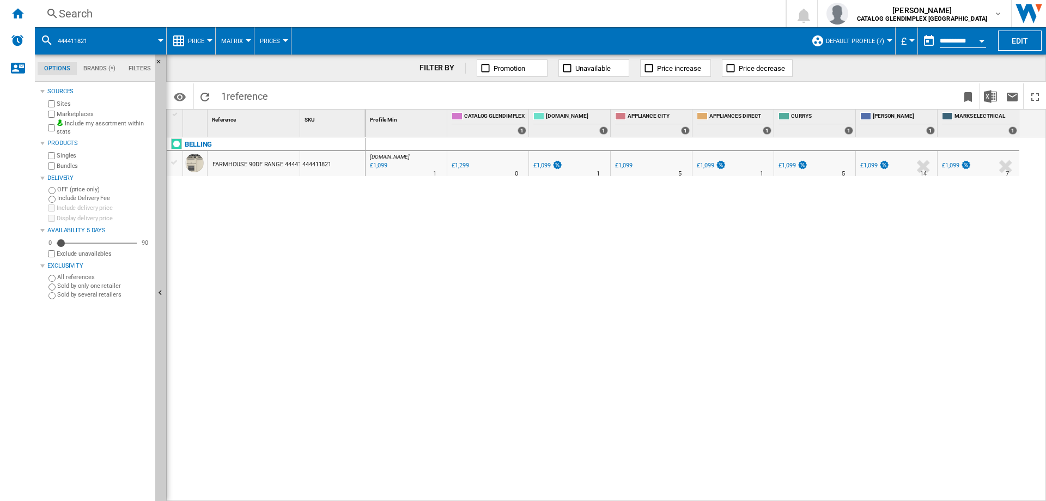
click at [88, 14] on div "Search" at bounding box center [408, 13] width 698 height 15
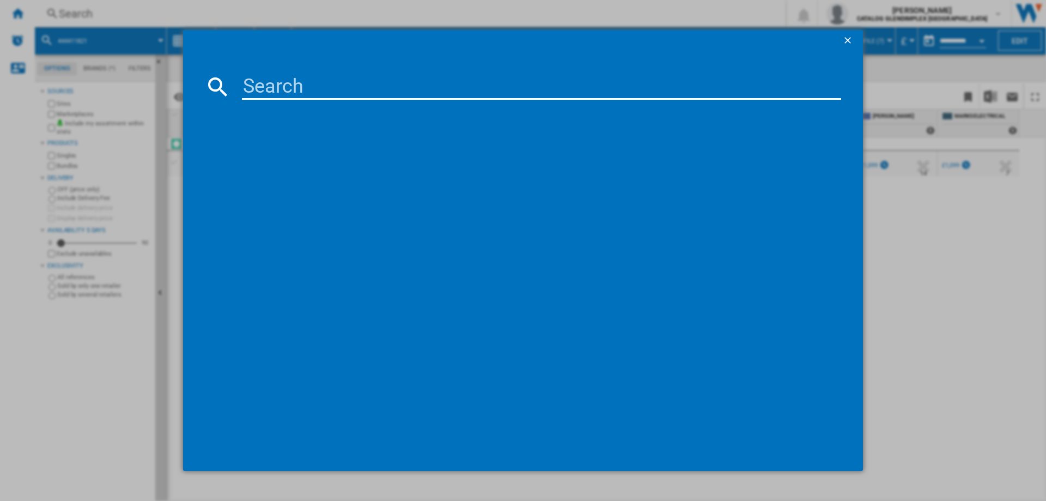
click at [266, 89] on input at bounding box center [541, 87] width 599 height 26
type input "444411812"
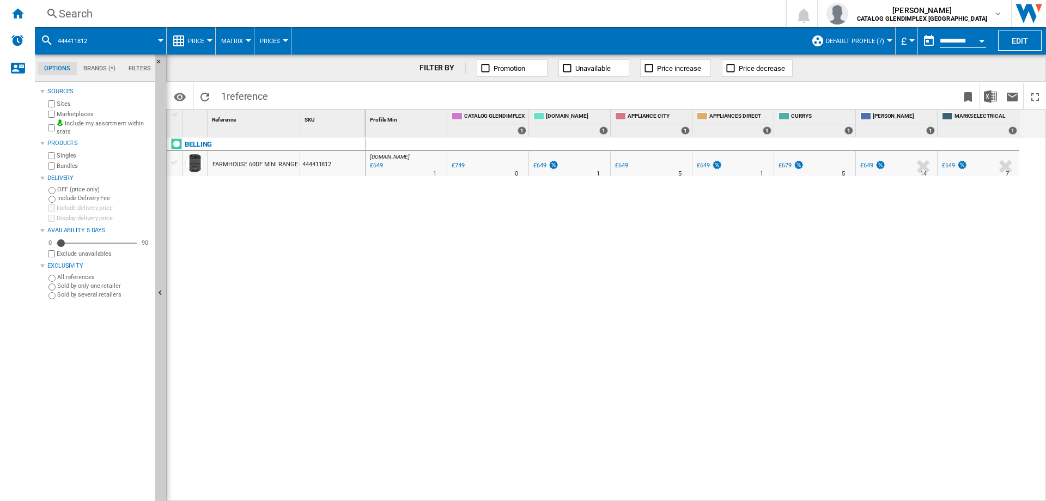
click at [66, 8] on div "Search" at bounding box center [408, 13] width 698 height 15
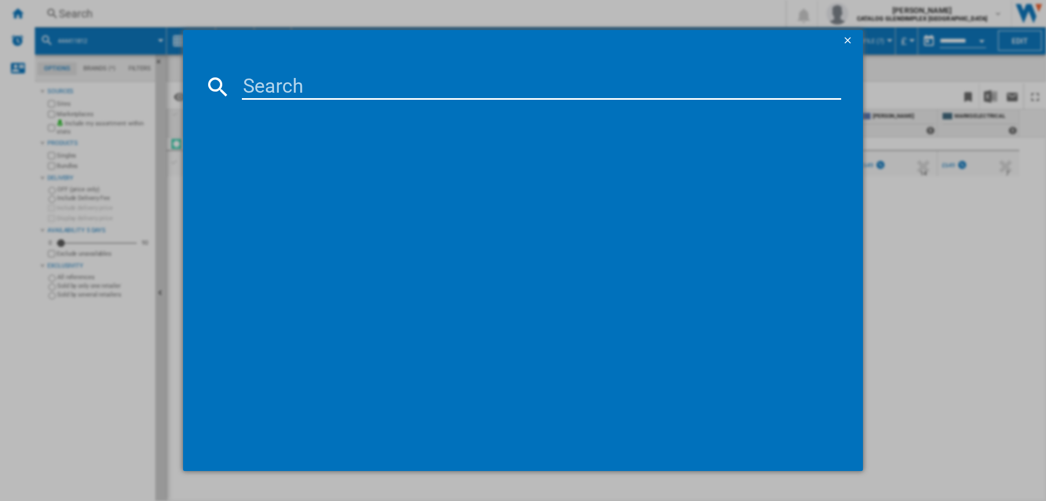
click at [289, 83] on input at bounding box center [541, 87] width 599 height 26
type input "444411858"
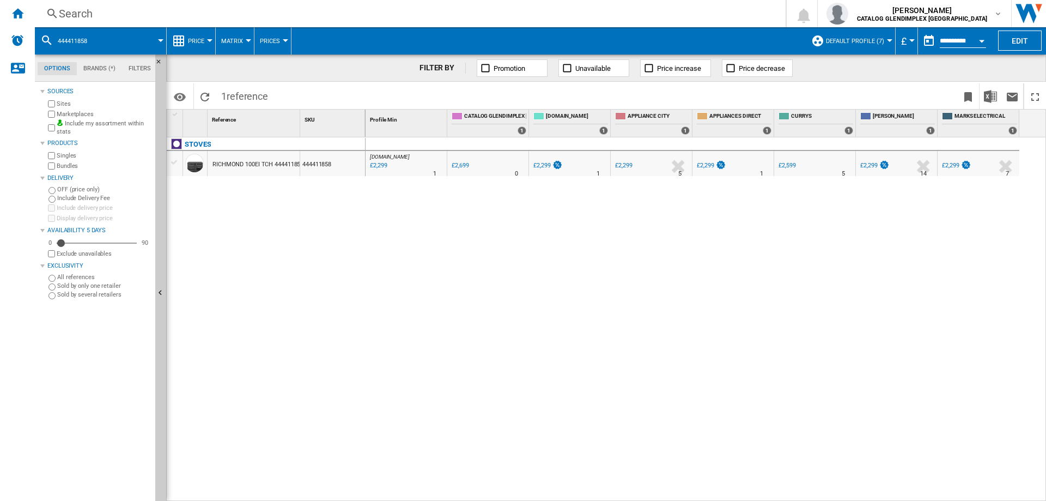
click at [78, 16] on div "Search" at bounding box center [408, 13] width 698 height 15
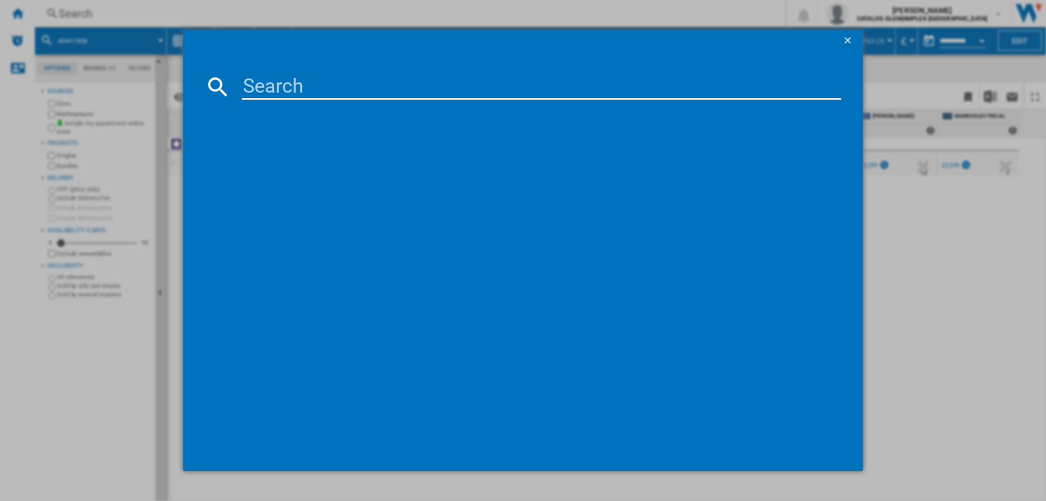
click at [300, 84] on input at bounding box center [541, 87] width 599 height 26
paste input "444411830"
type input "444411830"
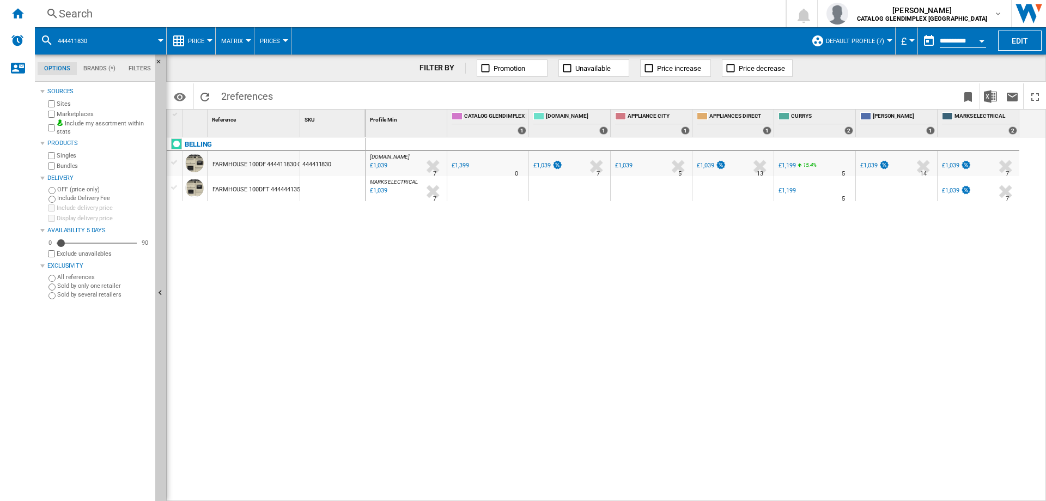
click at [86, 14] on div "Search" at bounding box center [408, 13] width 698 height 15
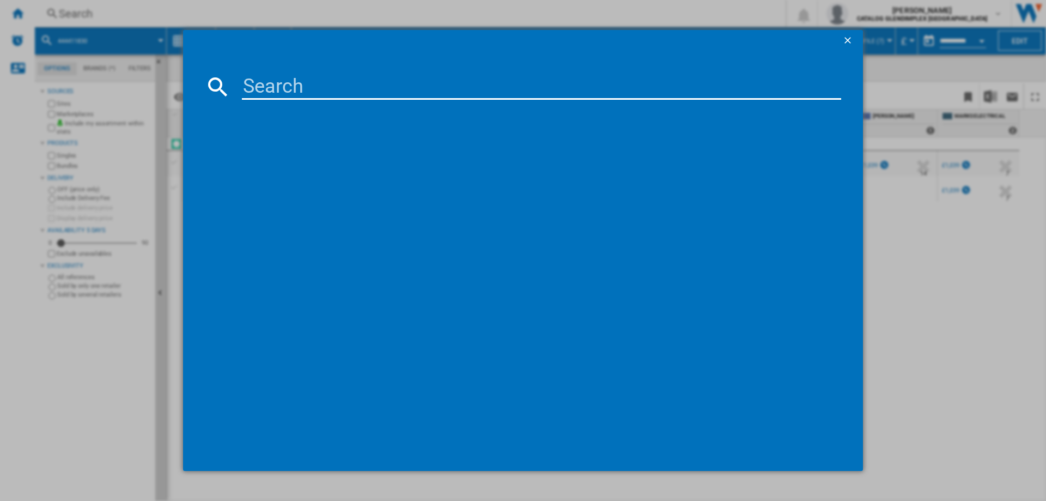
click at [275, 88] on input at bounding box center [541, 87] width 599 height 26
type input "444411828"
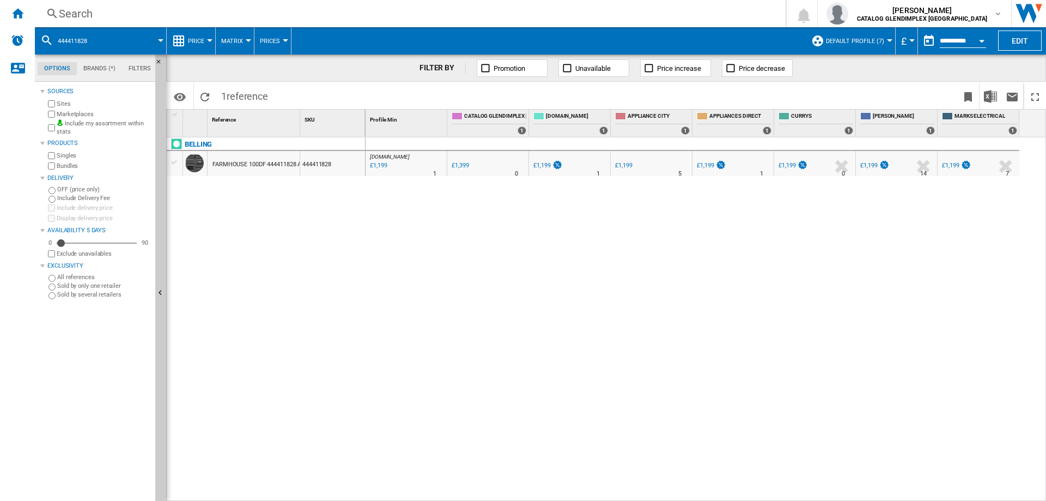
click at [82, 12] on div "Search" at bounding box center [408, 13] width 698 height 15
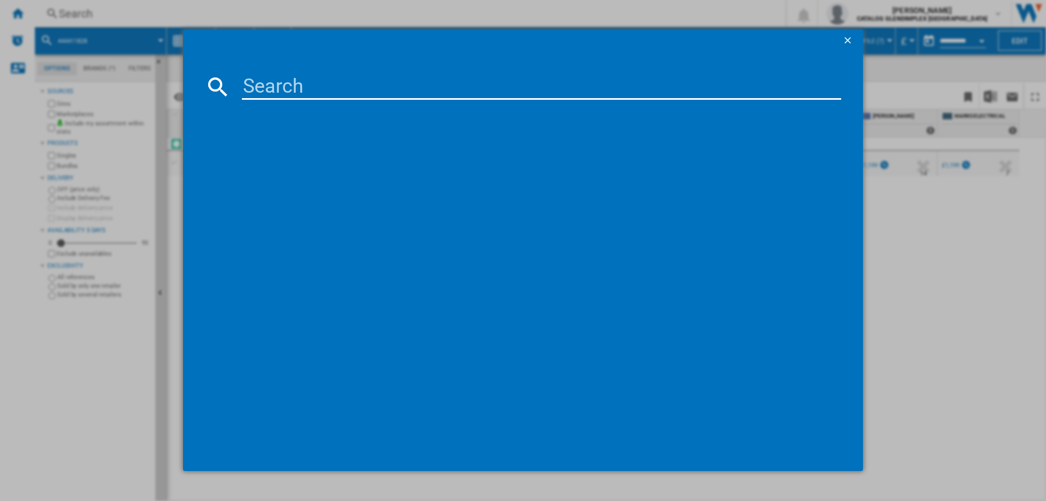
click at [277, 81] on input at bounding box center [541, 87] width 599 height 26
type input "444411813"
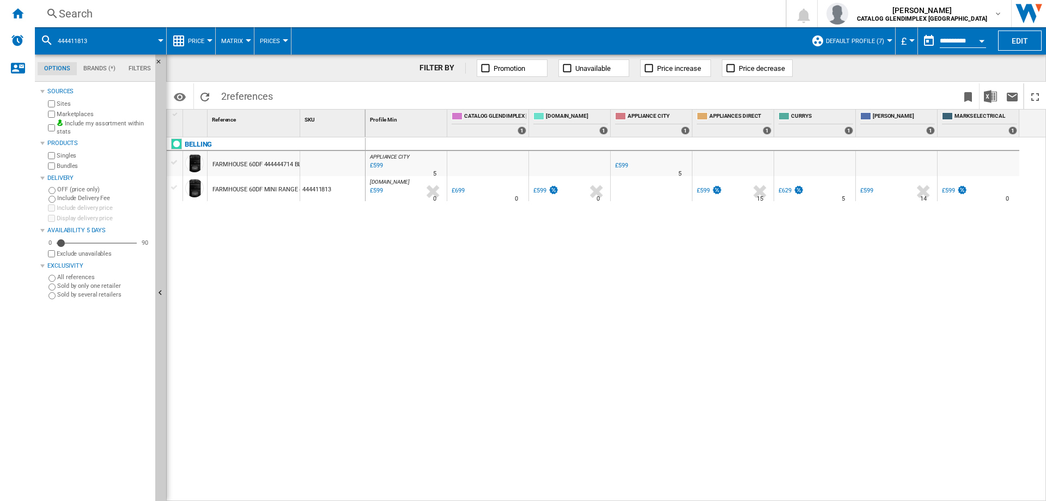
click at [82, 15] on div "Search" at bounding box center [408, 13] width 698 height 15
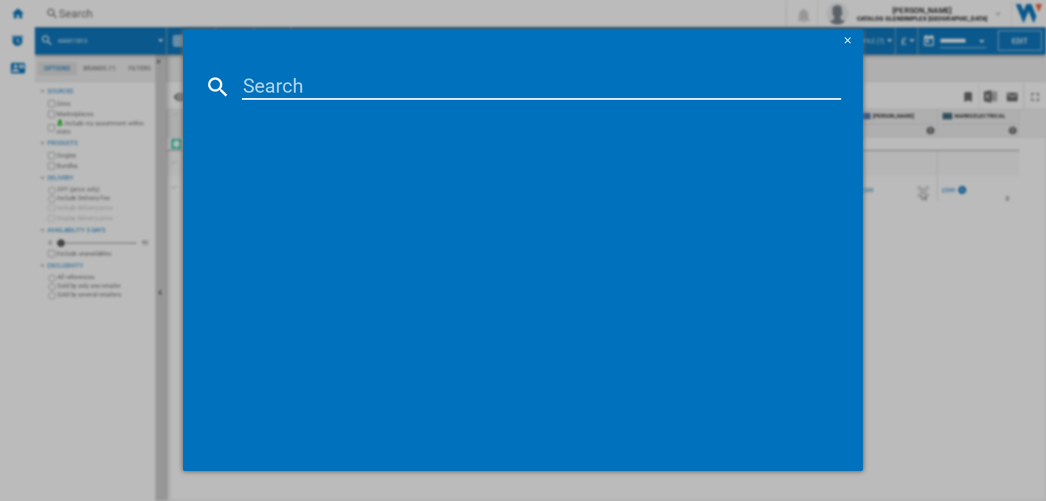
click at [266, 74] on md-dialog-content at bounding box center [523, 261] width 680 height 419
click at [276, 90] on input at bounding box center [541, 87] width 599 height 26
click at [326, 92] on input at bounding box center [541, 87] width 599 height 26
click at [331, 88] on input at bounding box center [541, 87] width 599 height 26
click at [260, 84] on input at bounding box center [541, 87] width 599 height 26
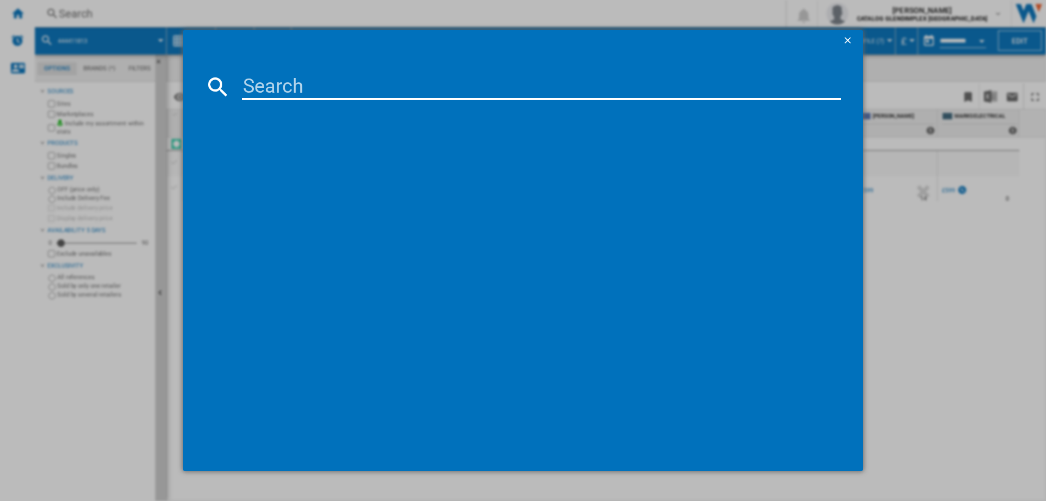
paste input "444411859"
type input "444411859"
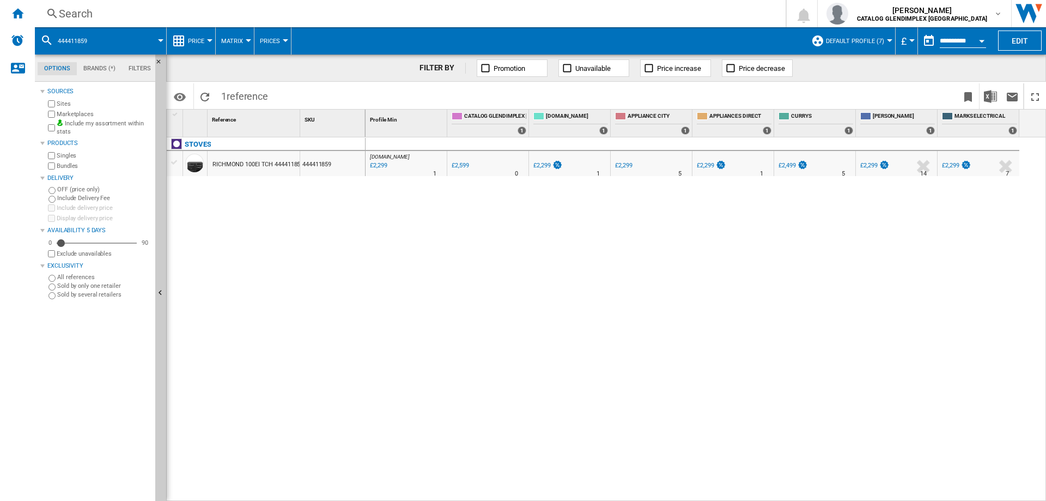
click at [81, 16] on div "Search" at bounding box center [408, 13] width 698 height 15
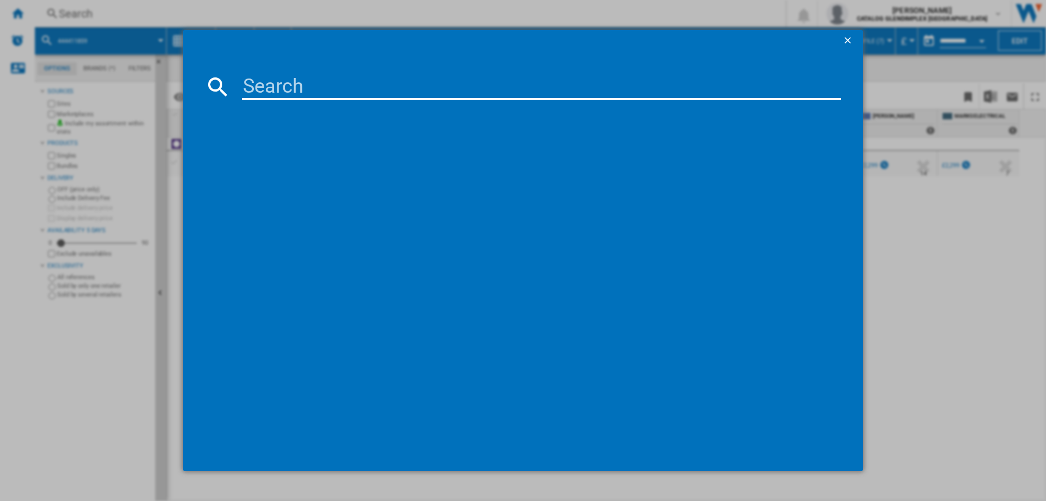
click at [280, 94] on input at bounding box center [541, 87] width 599 height 26
type input "444411681"
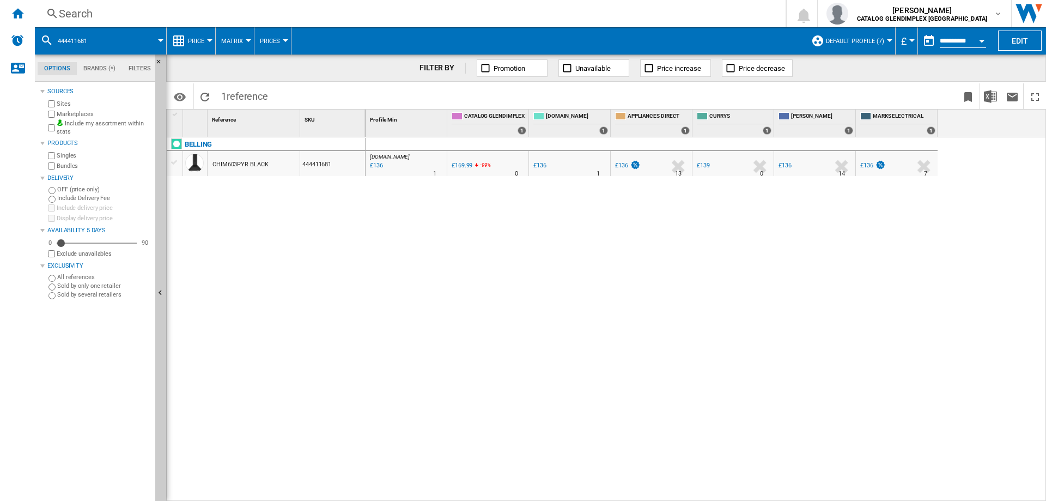
click at [90, 15] on div "Search" at bounding box center [408, 13] width 698 height 15
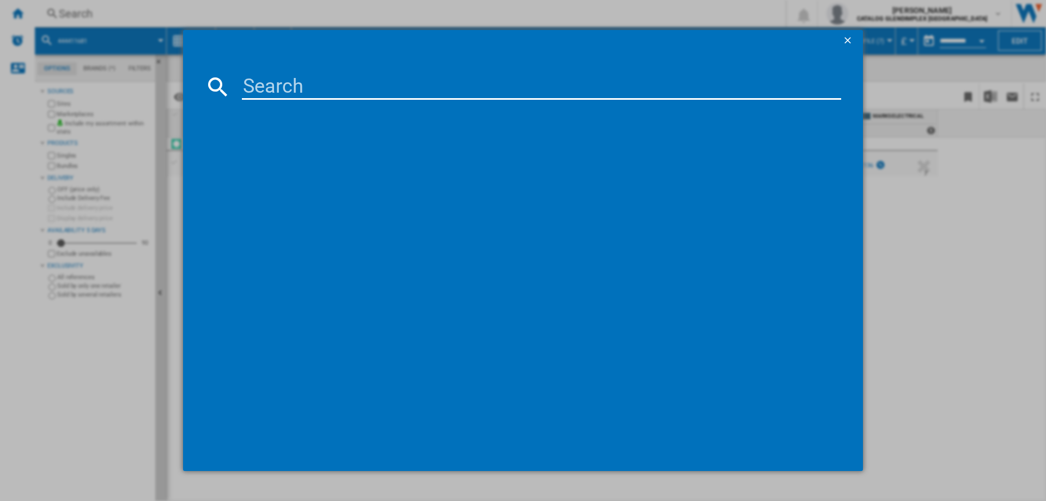
click at [304, 94] on input at bounding box center [541, 87] width 599 height 26
type input "444411850"
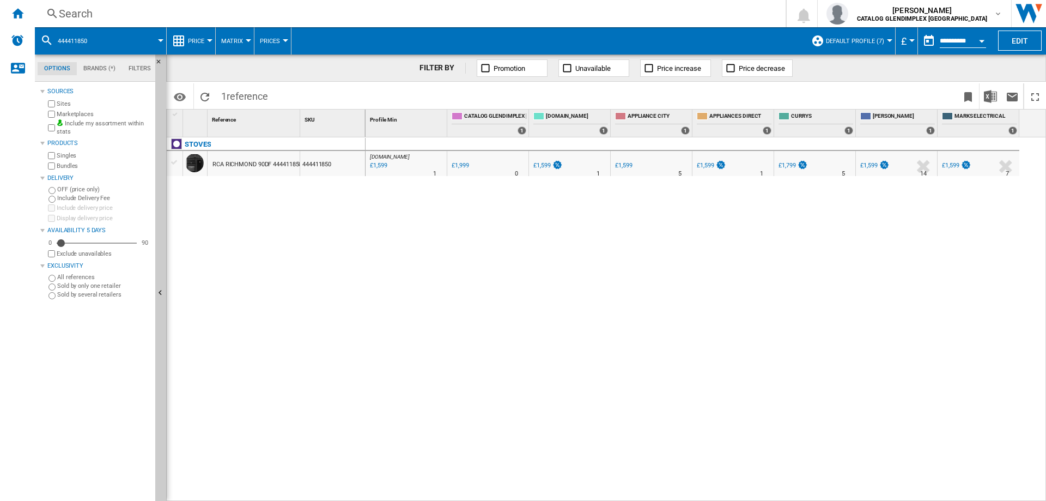
click at [75, 13] on div "Search" at bounding box center [408, 13] width 698 height 15
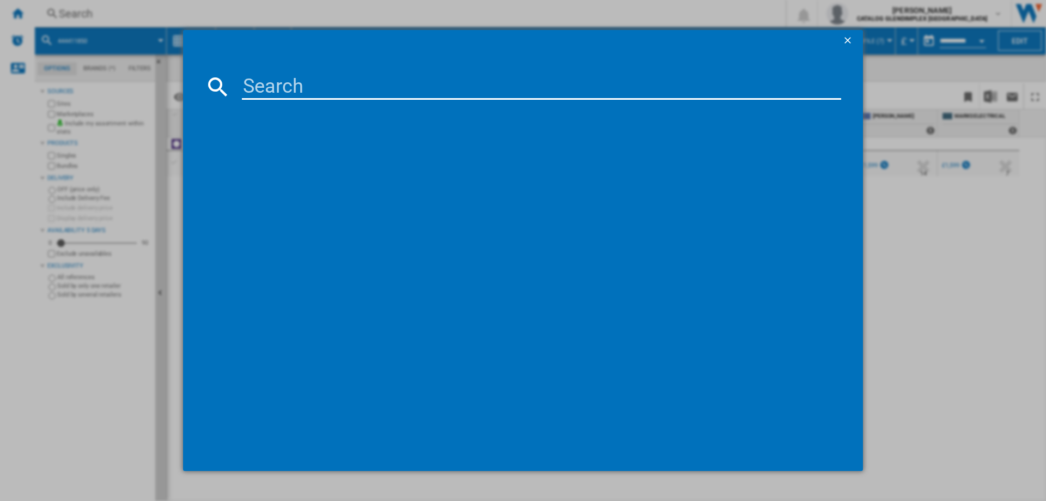
click at [290, 92] on input at bounding box center [541, 87] width 599 height 26
type input "444411802"
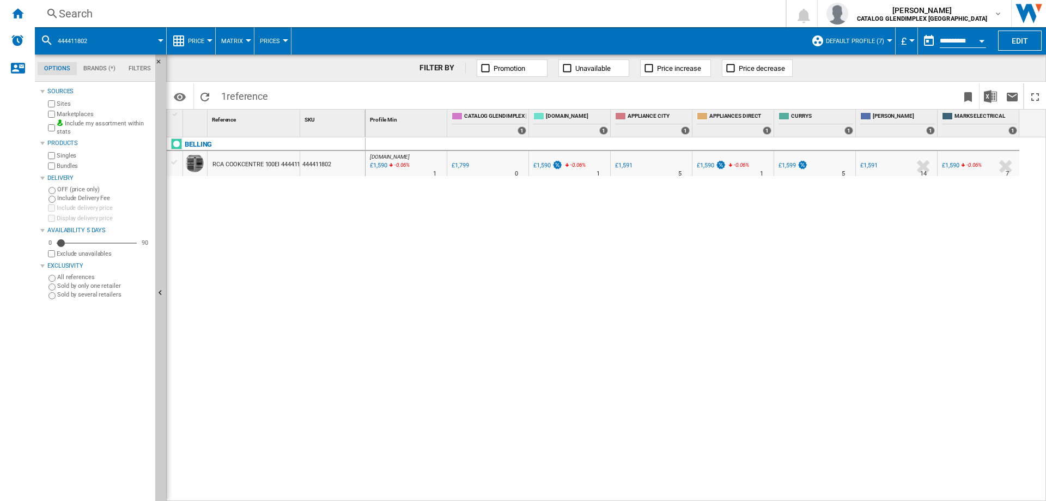
click at [82, 13] on div "Search" at bounding box center [408, 13] width 698 height 15
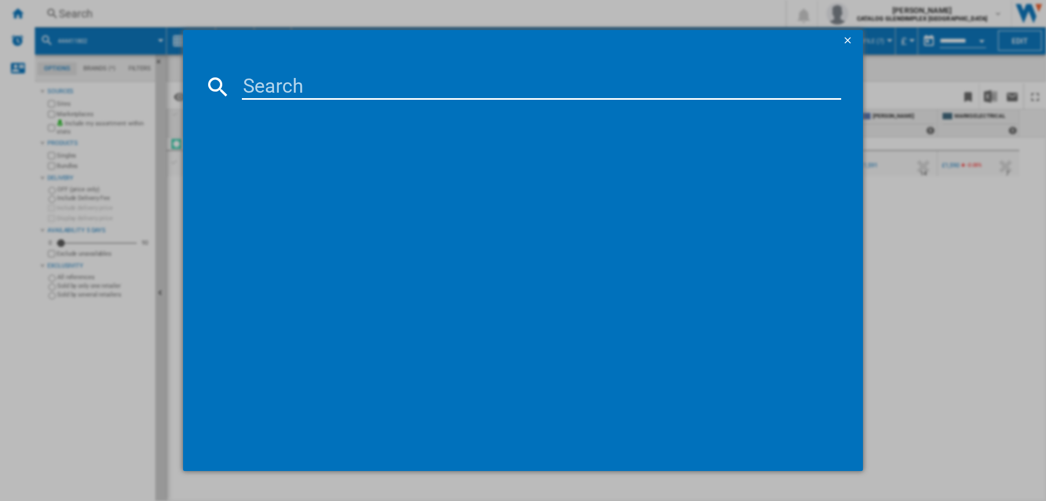
click at [282, 88] on input at bounding box center [541, 87] width 599 height 26
type input "444411849"
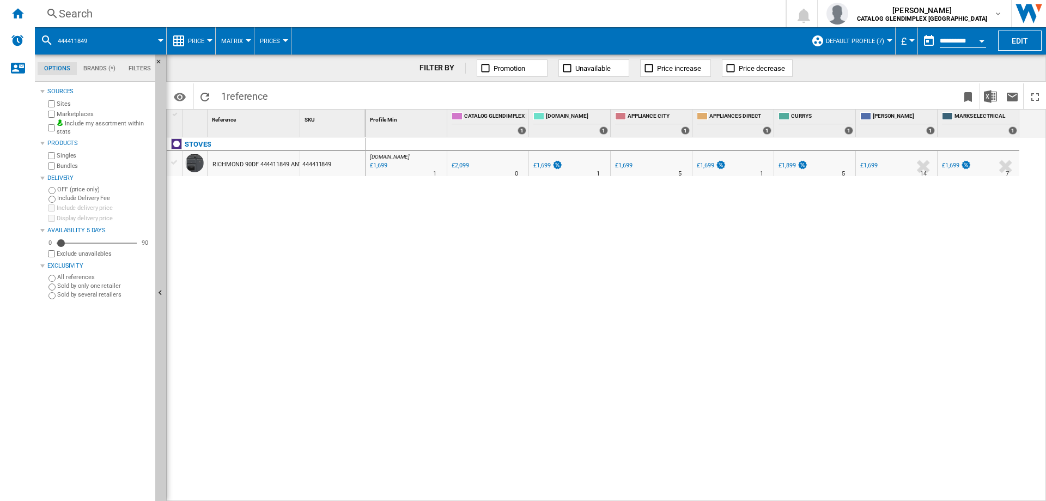
click at [72, 16] on div "Search" at bounding box center [408, 13] width 698 height 15
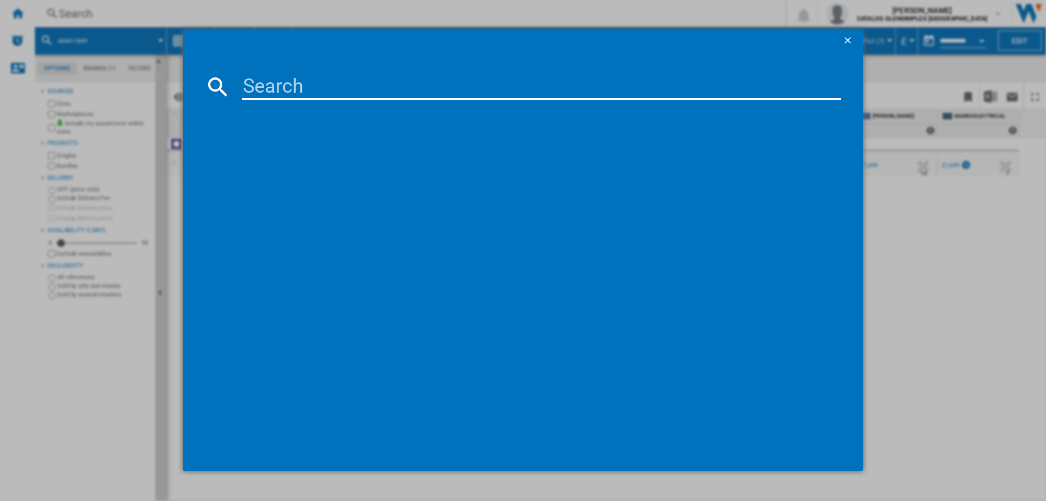
click at [264, 85] on input at bounding box center [541, 87] width 599 height 26
type input "444411856"
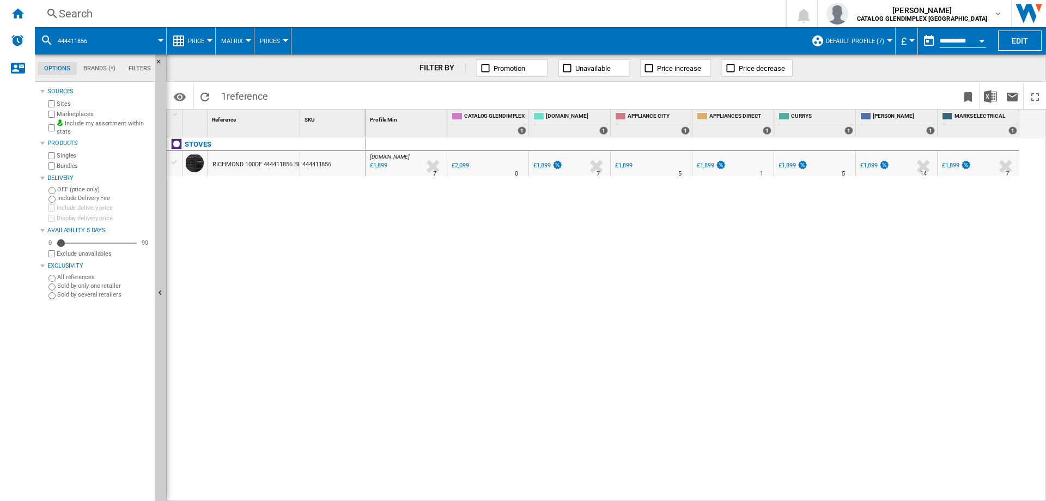
click at [75, 15] on div "Search" at bounding box center [408, 13] width 698 height 15
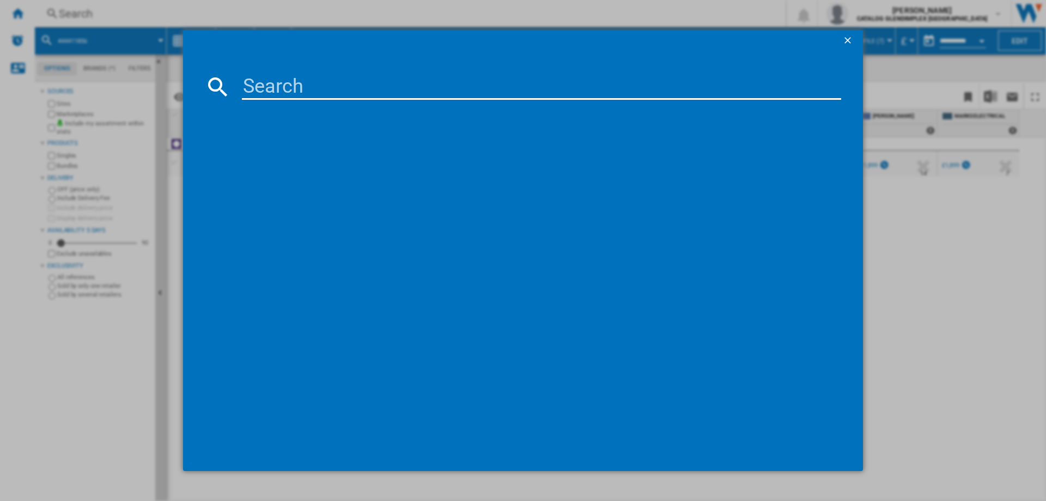
click at [310, 95] on input at bounding box center [541, 87] width 599 height 26
type input "444411855"
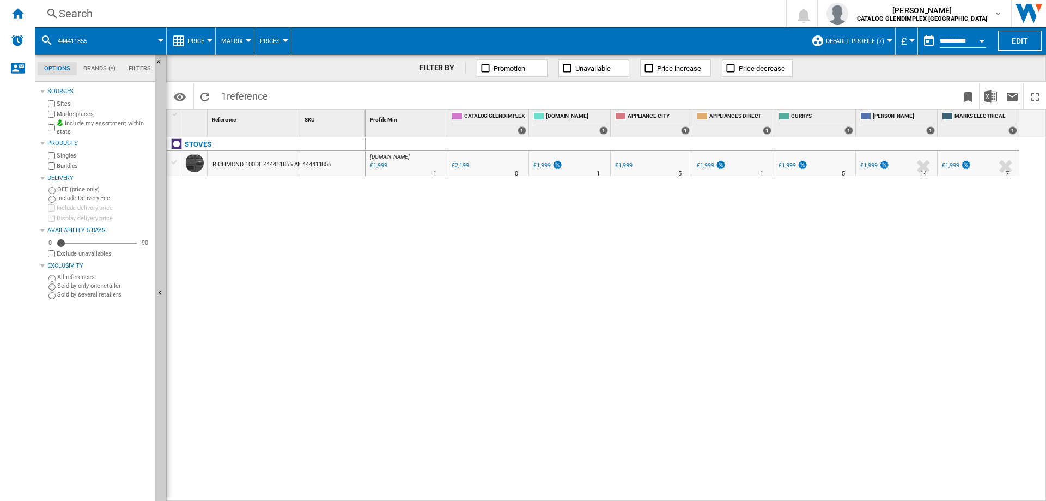
click at [82, 9] on div "Search" at bounding box center [408, 13] width 698 height 15
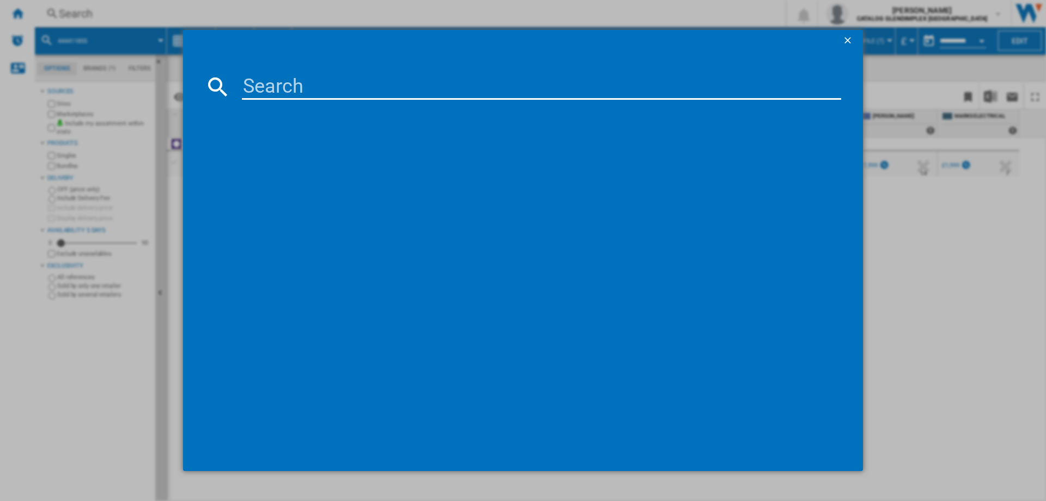
click at [270, 80] on input at bounding box center [541, 87] width 599 height 26
type input "444411853"
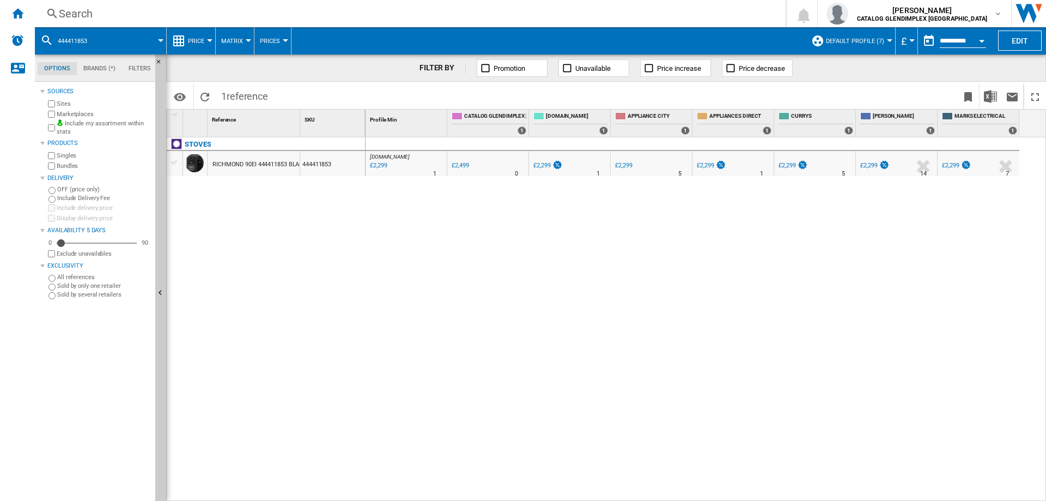
click at [77, 10] on div "Search" at bounding box center [408, 13] width 698 height 15
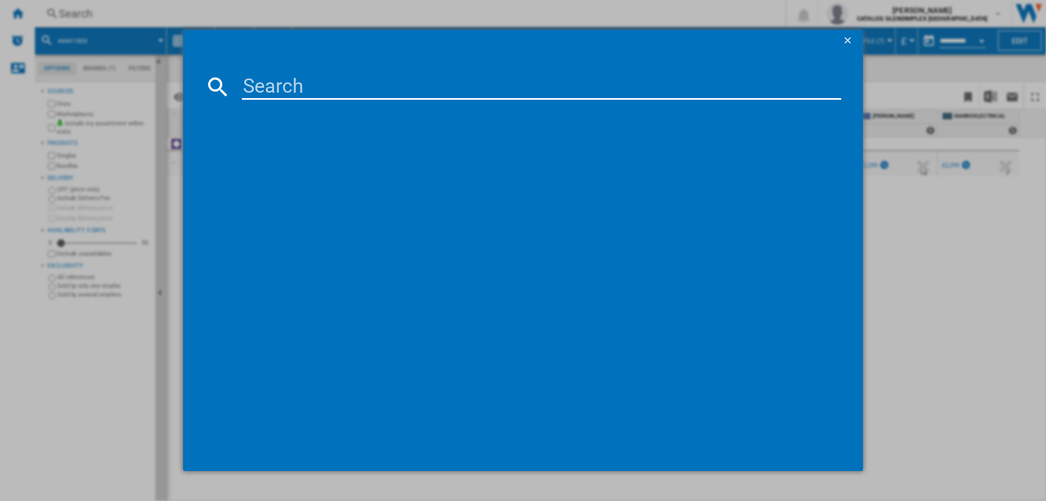
click at [270, 71] on md-dialog-content at bounding box center [523, 261] width 680 height 419
click at [282, 86] on input at bounding box center [541, 87] width 599 height 26
paste input "444411852"
type input "444411852"
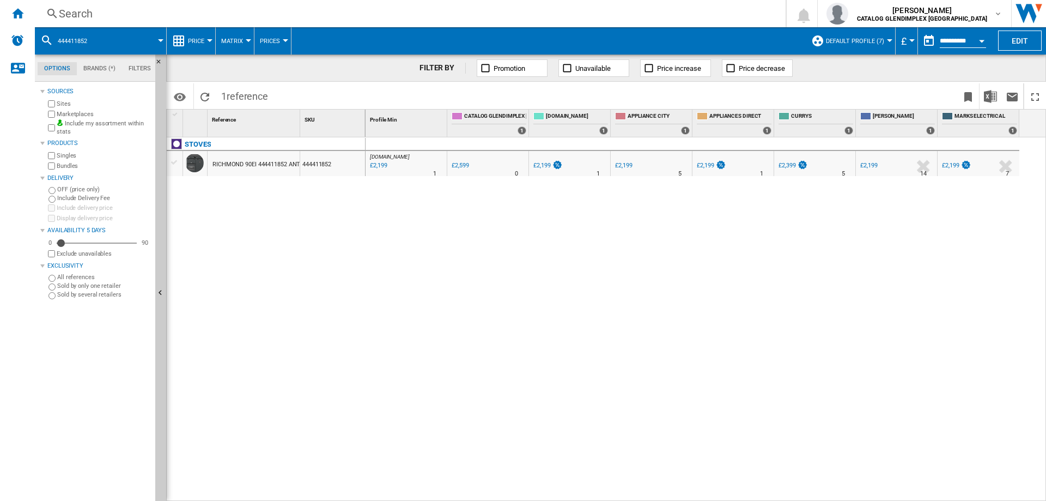
click at [81, 13] on div "Search" at bounding box center [408, 13] width 698 height 15
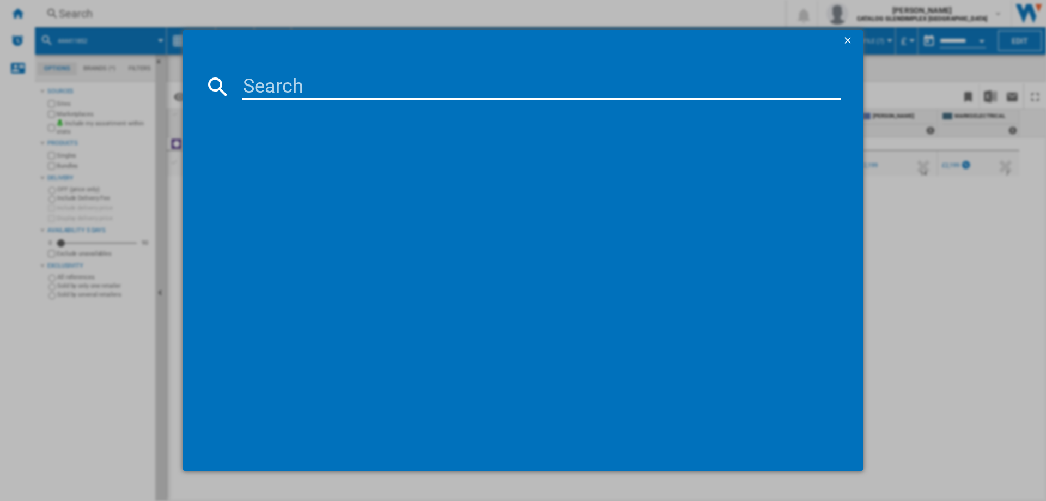
click at [270, 80] on input at bounding box center [541, 87] width 599 height 26
type input "444411400"
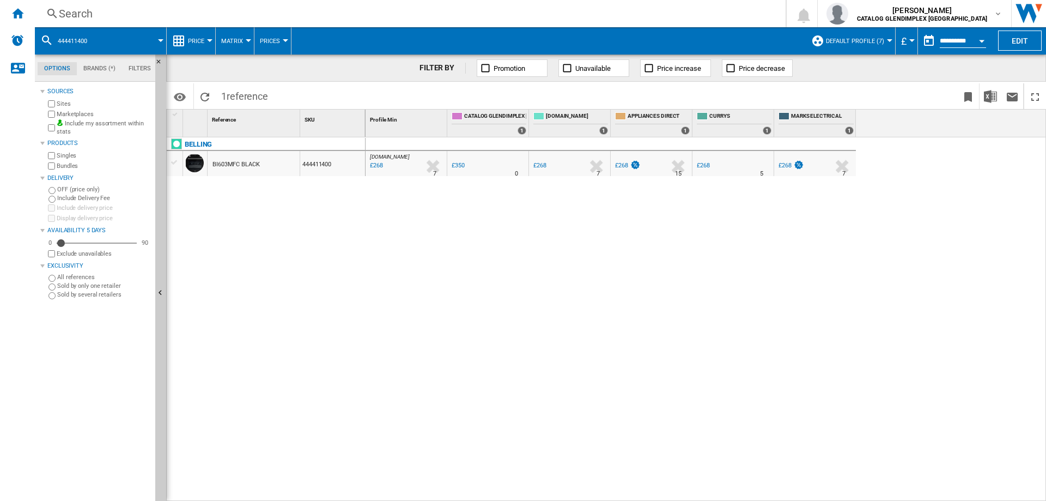
click at [80, 11] on div "Search" at bounding box center [408, 13] width 698 height 15
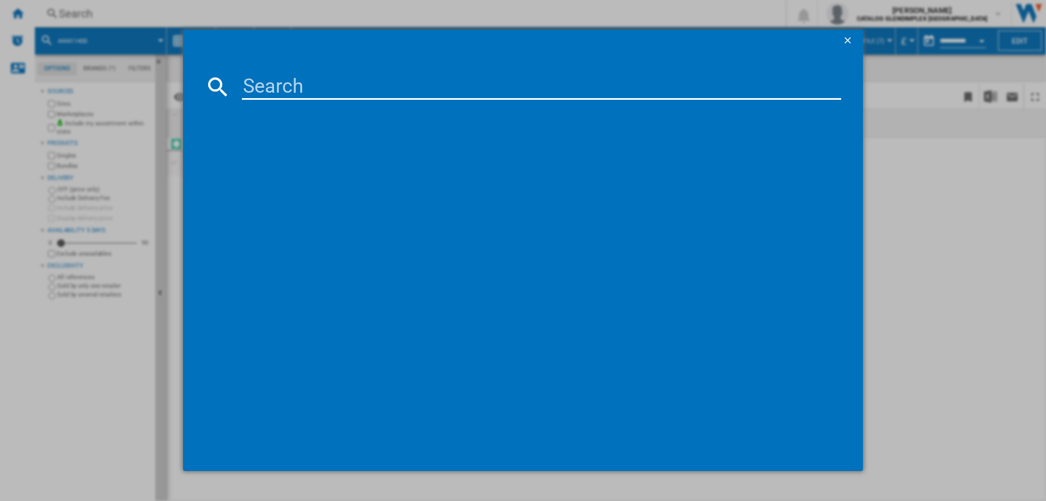
click at [289, 78] on input at bounding box center [541, 87] width 599 height 26
type input "444411831"
click at [329, 158] on div "BELLING RCA FARMHOUSE 100EI 444411831 BLACK" at bounding box center [530, 157] width 588 height 11
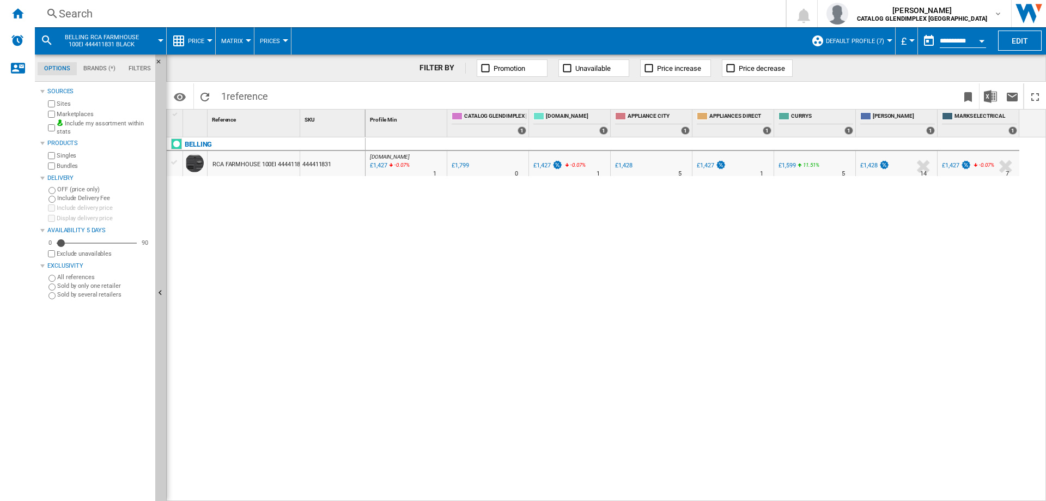
click at [79, 6] on div "Search" at bounding box center [408, 13] width 698 height 15
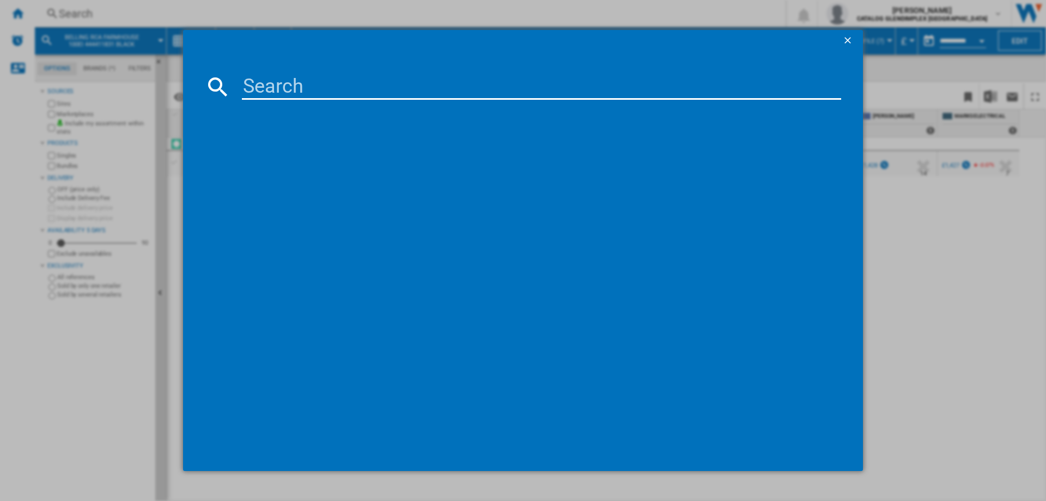
click at [248, 71] on md-dialog-content at bounding box center [523, 261] width 680 height 419
click at [266, 83] on input at bounding box center [541, 87] width 599 height 26
paste input "444411817"
type input "444411817"
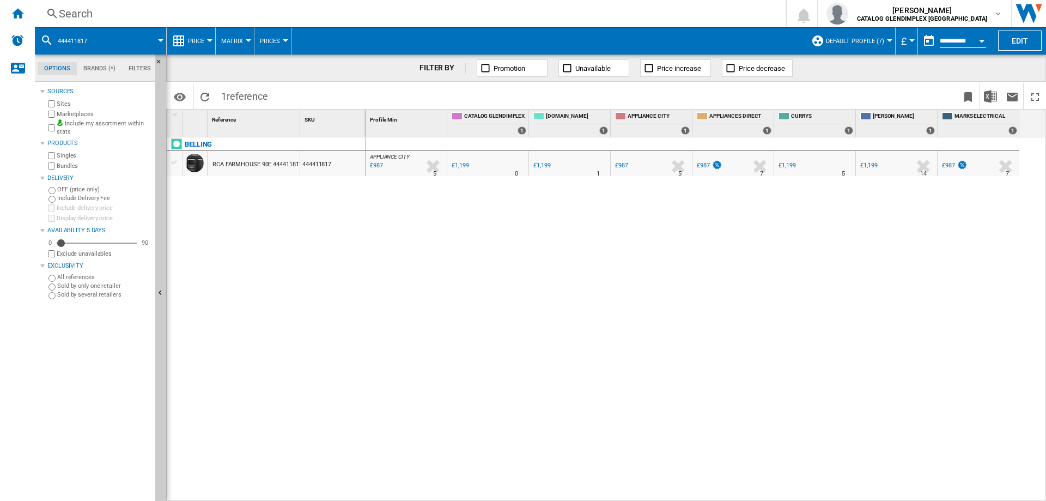
click at [78, 16] on div "Search" at bounding box center [408, 13] width 698 height 15
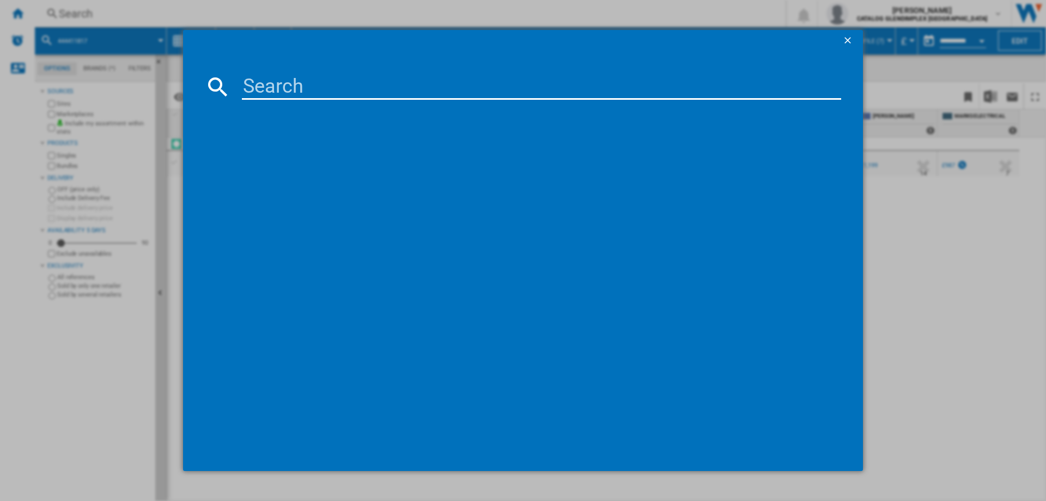
click at [263, 83] on input at bounding box center [541, 87] width 599 height 26
type input "444411792"
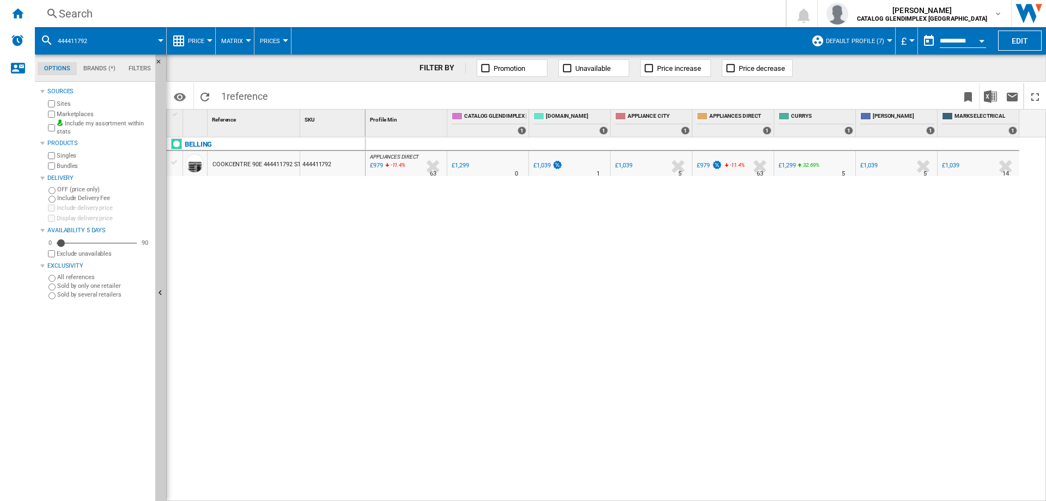
click at [88, 10] on div "Search" at bounding box center [408, 13] width 698 height 15
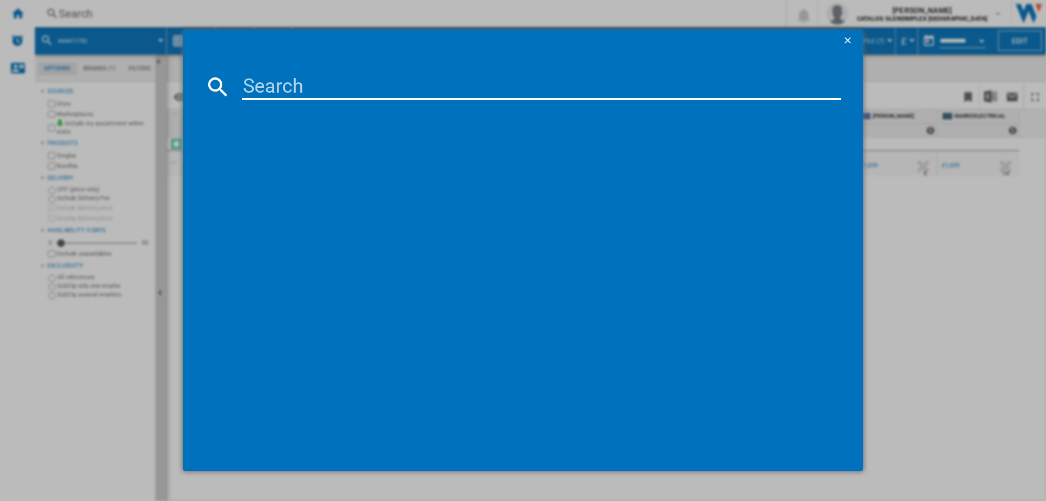
click at [283, 92] on input at bounding box center [541, 87] width 599 height 26
type input "444411818"
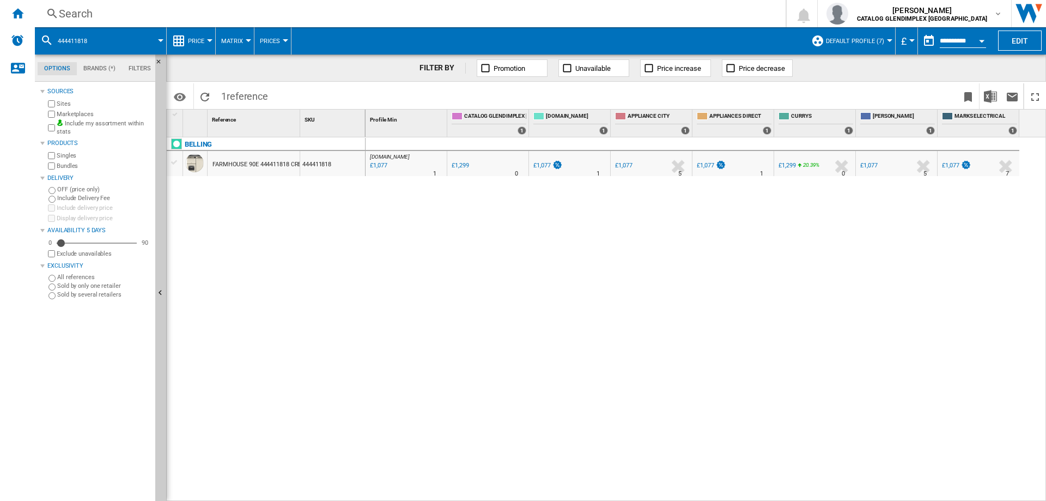
click at [86, 11] on div "Search" at bounding box center [408, 13] width 698 height 15
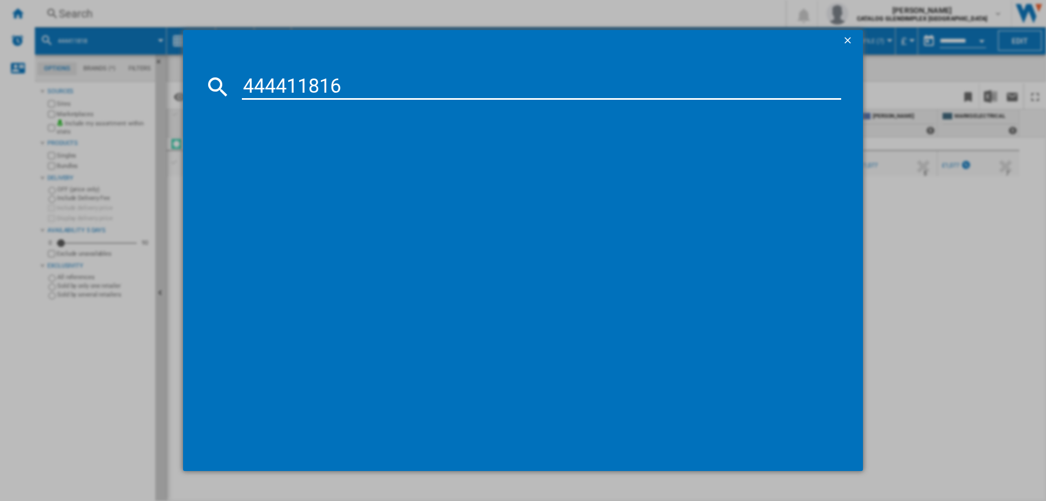
type input "444411816"
click at [345, 164] on div "BELLING FARMHOUSE 90E 444411816 ANTHRACITE" at bounding box center [528, 157] width 619 height 17
click at [377, 160] on div "BELLING FARMHOUSE 90E 444411816 ANTHRACITE" at bounding box center [530, 157] width 588 height 11
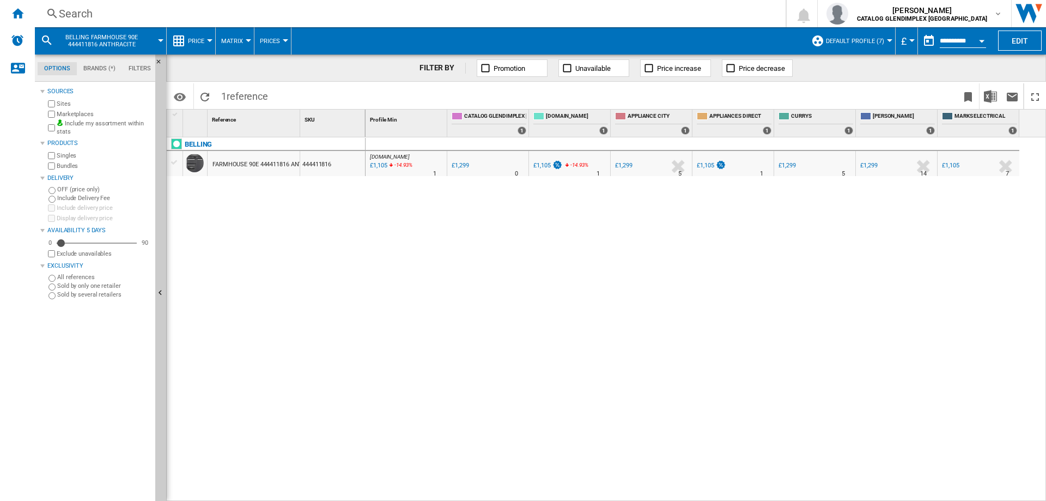
click at [67, 12] on div "Search" at bounding box center [408, 13] width 698 height 15
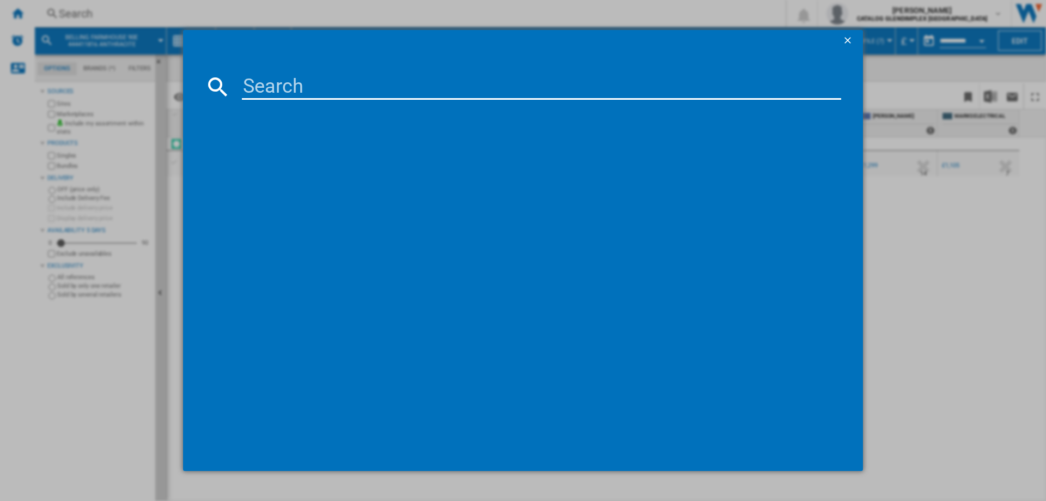
click at [271, 81] on input at bounding box center [541, 87] width 599 height 26
type input "444411678"
